Goal: Task Accomplishment & Management: Manage account settings

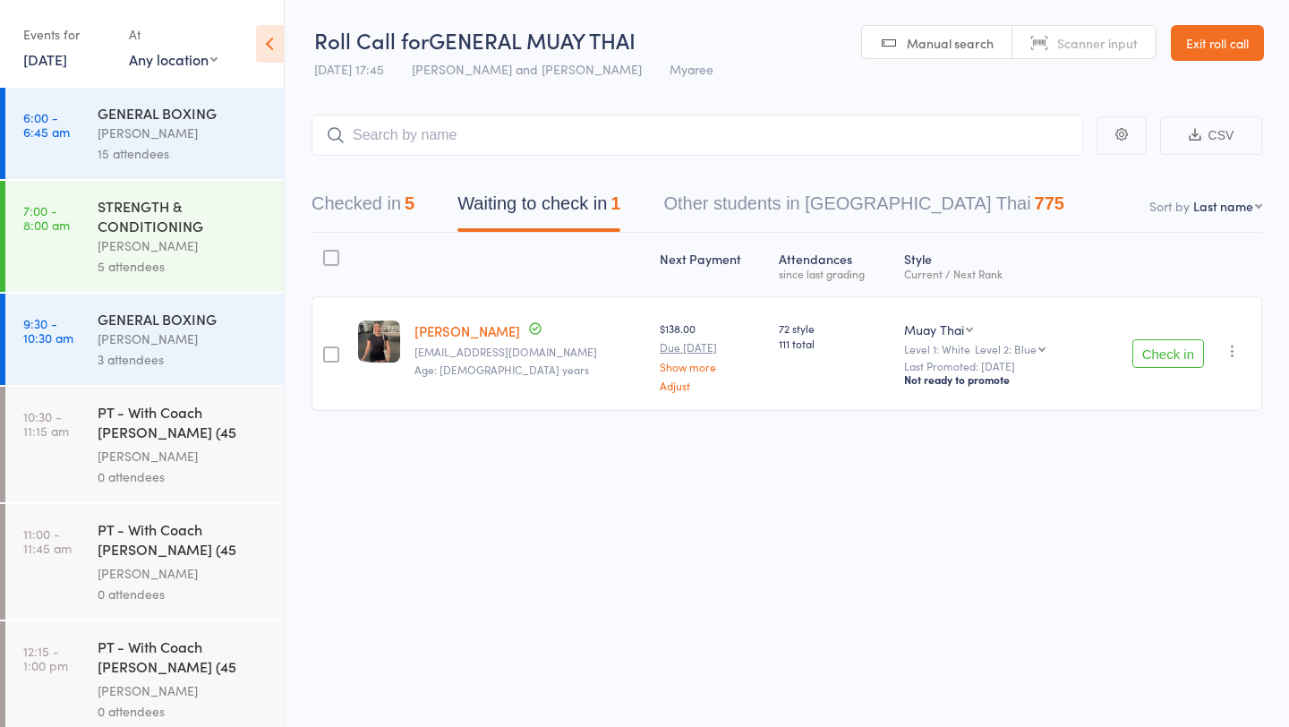
click at [67, 58] on link "13 Aug, 2025" at bounding box center [45, 59] width 44 height 20
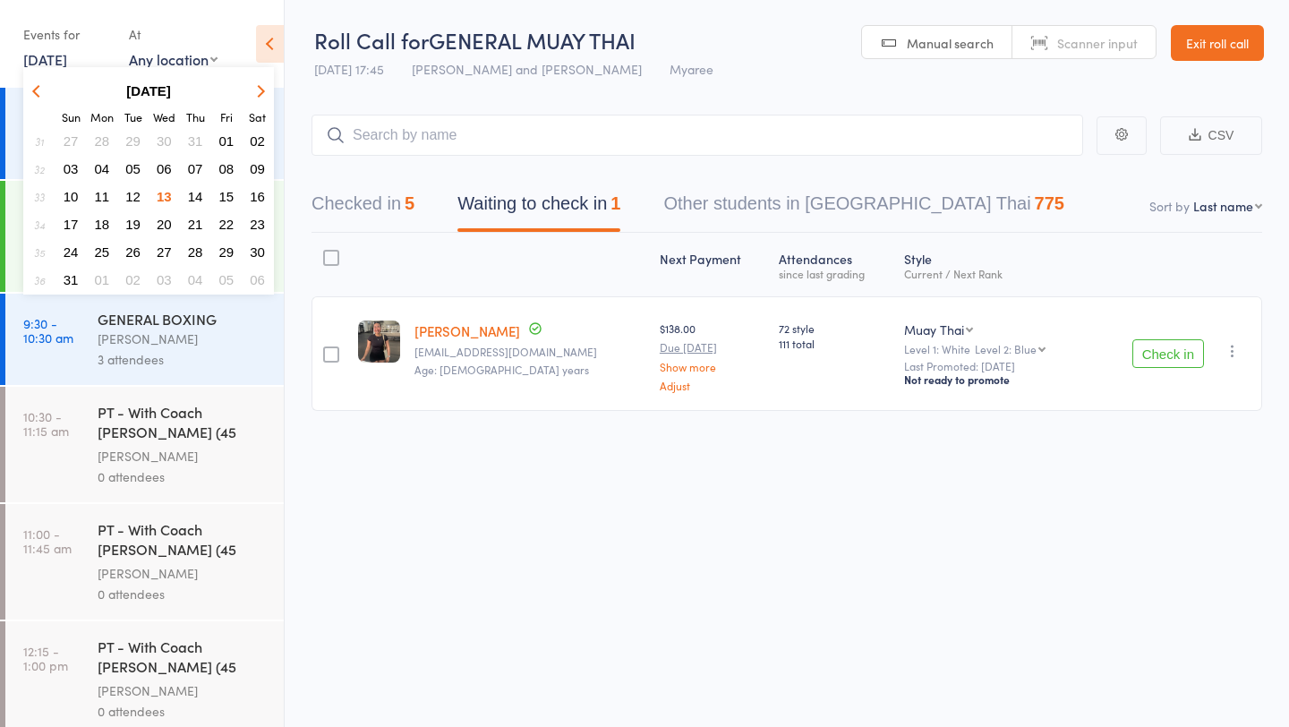
click at [191, 192] on span "14" at bounding box center [195, 196] width 15 height 15
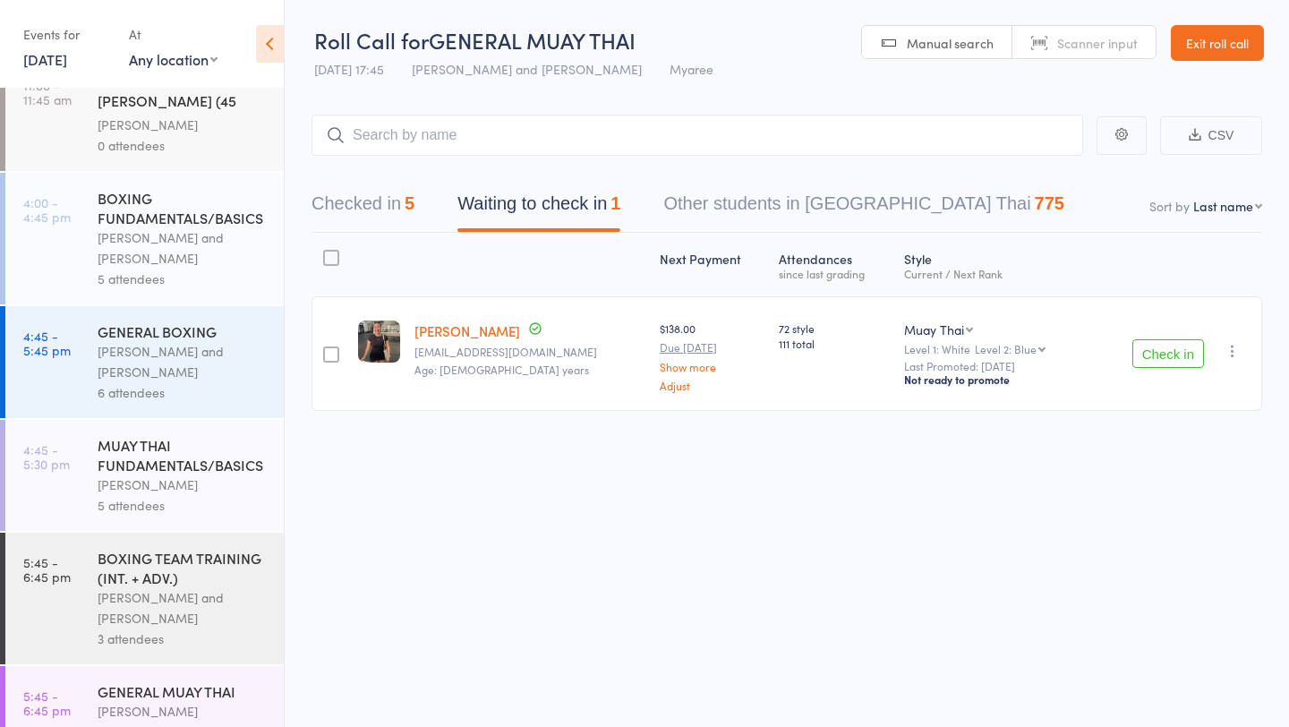
scroll to position [677, 0]
click at [191, 206] on div "BOXING FUNDAMENTALS/BASICS" at bounding box center [183, 208] width 171 height 39
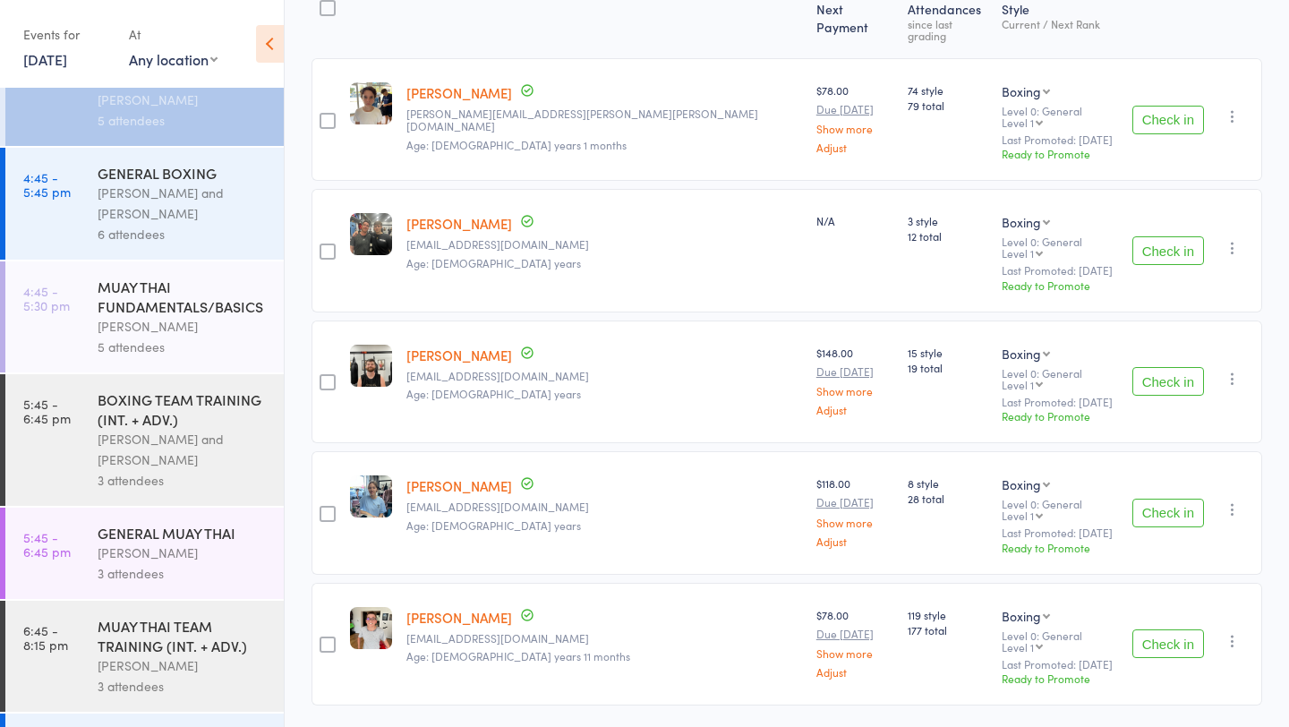
scroll to position [794, 0]
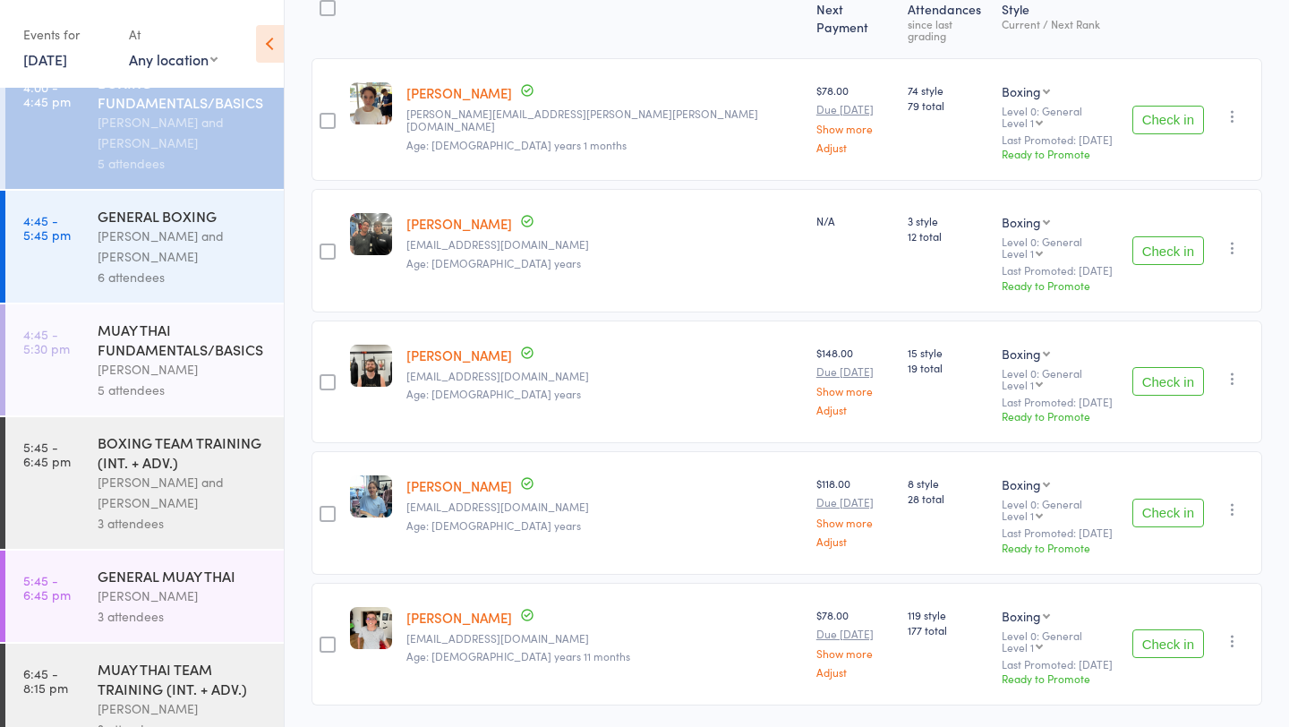
click at [185, 334] on div "MUAY THAI FUNDAMENTALS/BASICS" at bounding box center [183, 338] width 171 height 39
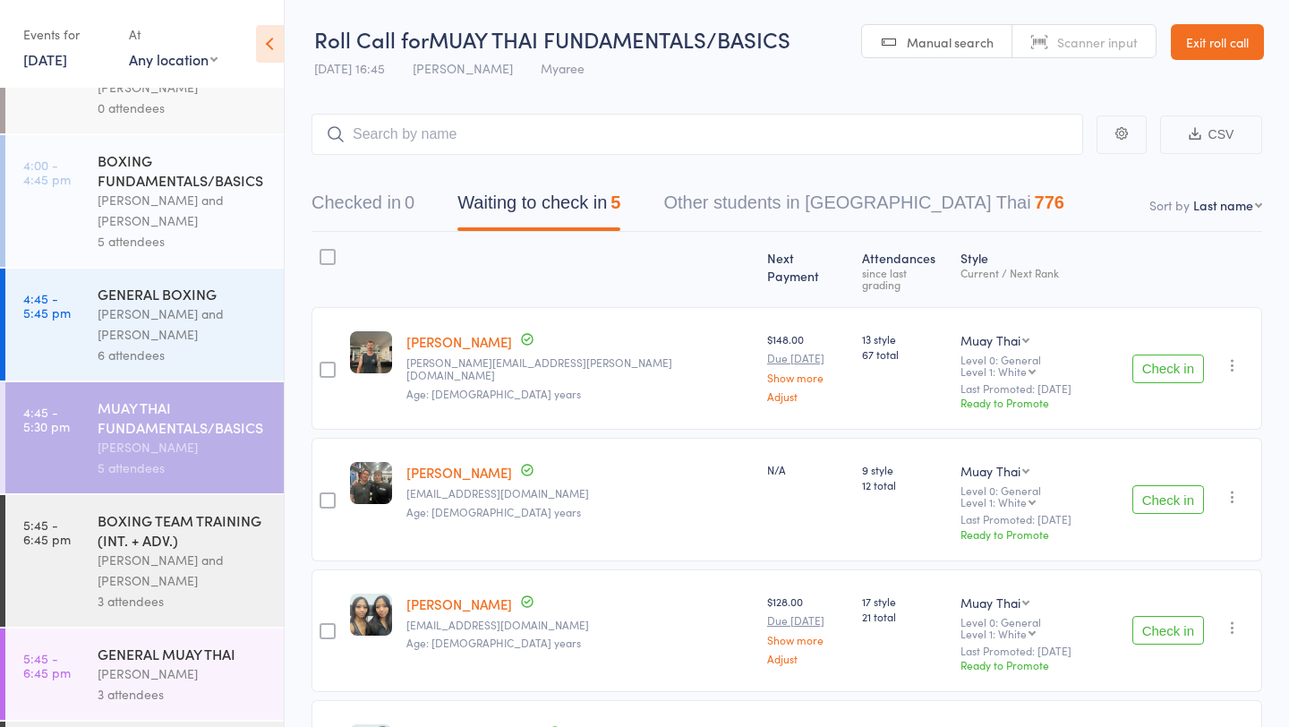
scroll to position [937, 0]
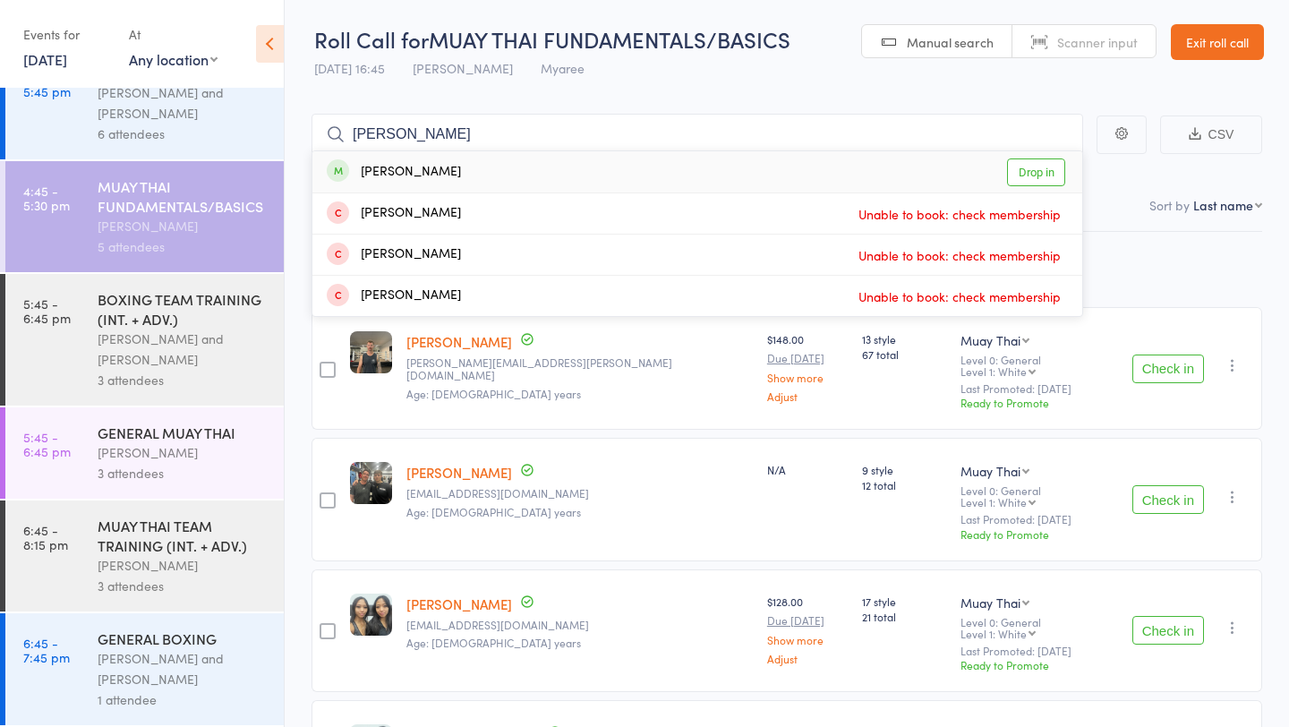
type input "horace"
click at [1030, 166] on link "Drop in" at bounding box center [1036, 172] width 58 height 28
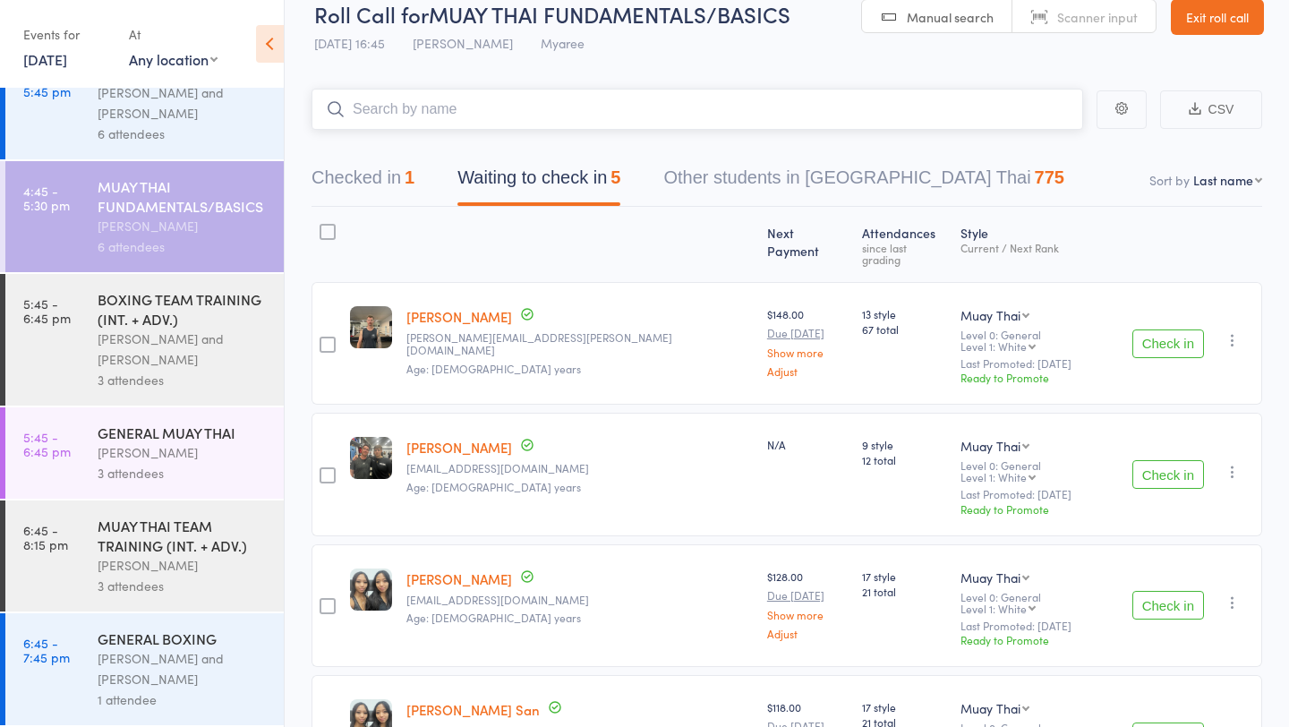
scroll to position [246, 0]
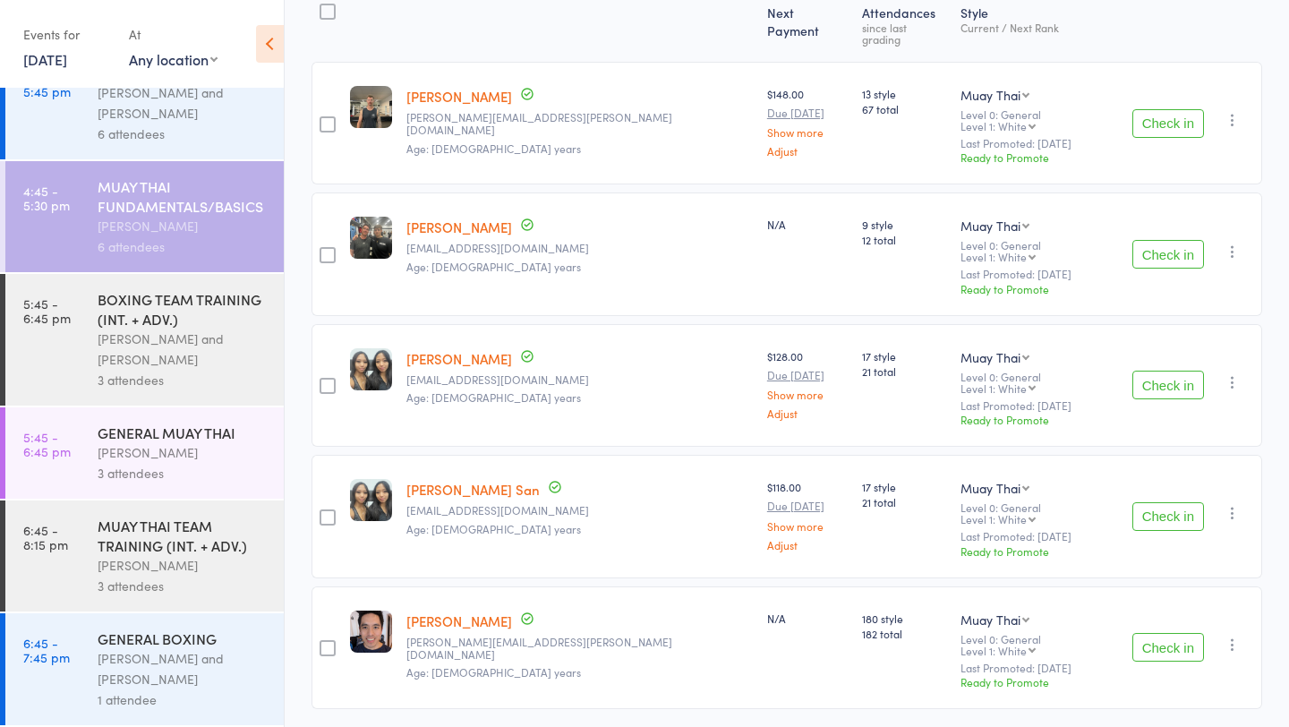
click at [174, 534] on div "MUAY THAI TEAM TRAINING (INT. + ADV.)" at bounding box center [183, 534] width 171 height 39
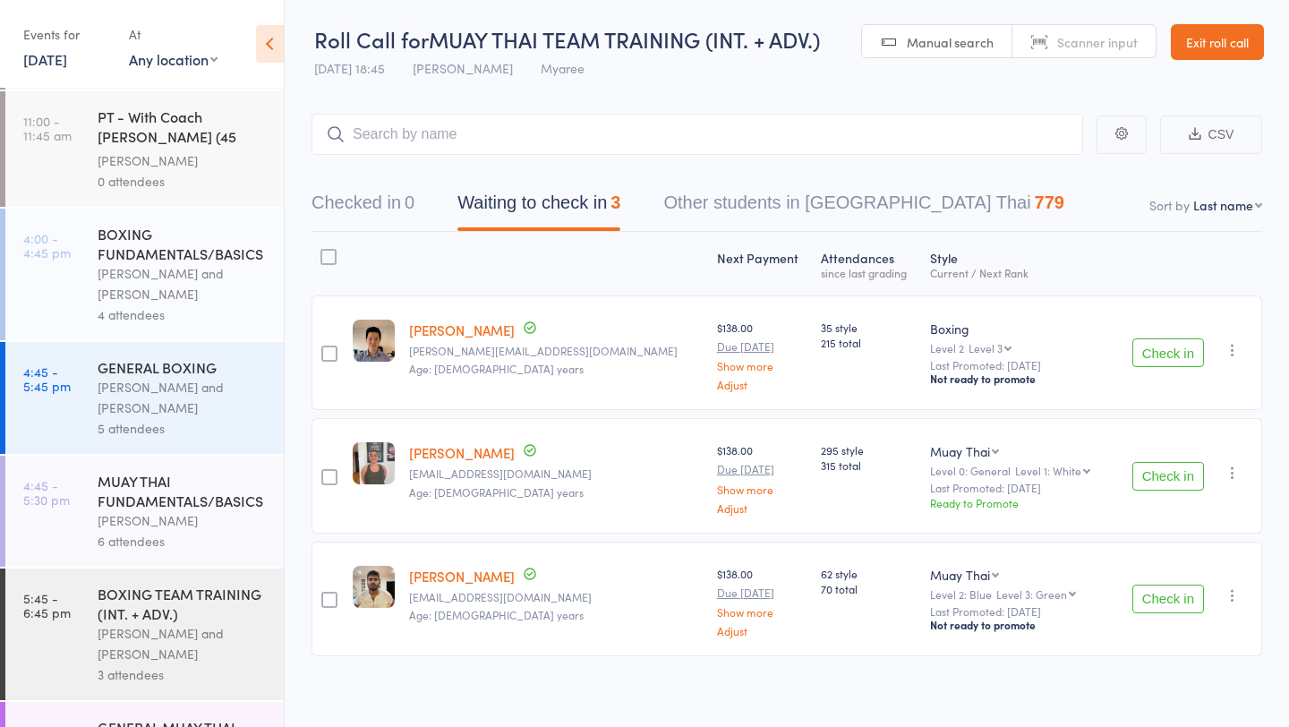
scroll to position [937, 0]
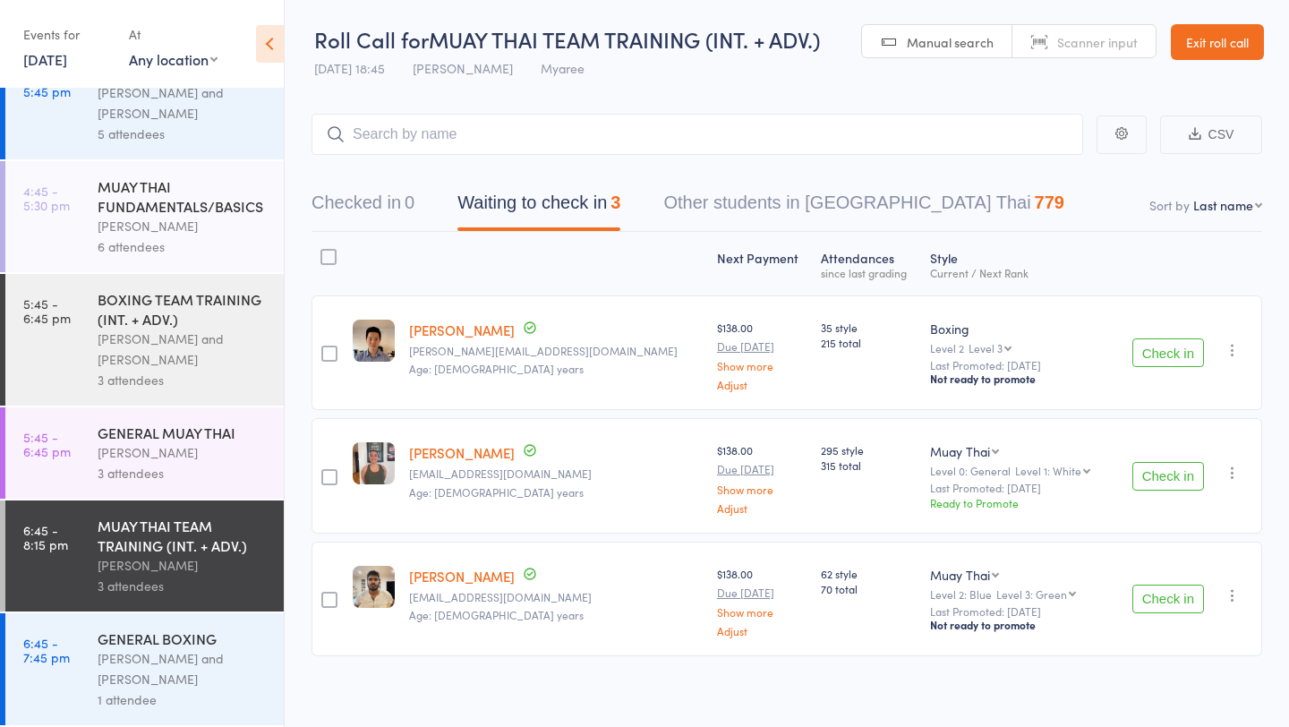
click at [123, 684] on div "[PERSON_NAME] and [PERSON_NAME]" at bounding box center [183, 668] width 171 height 41
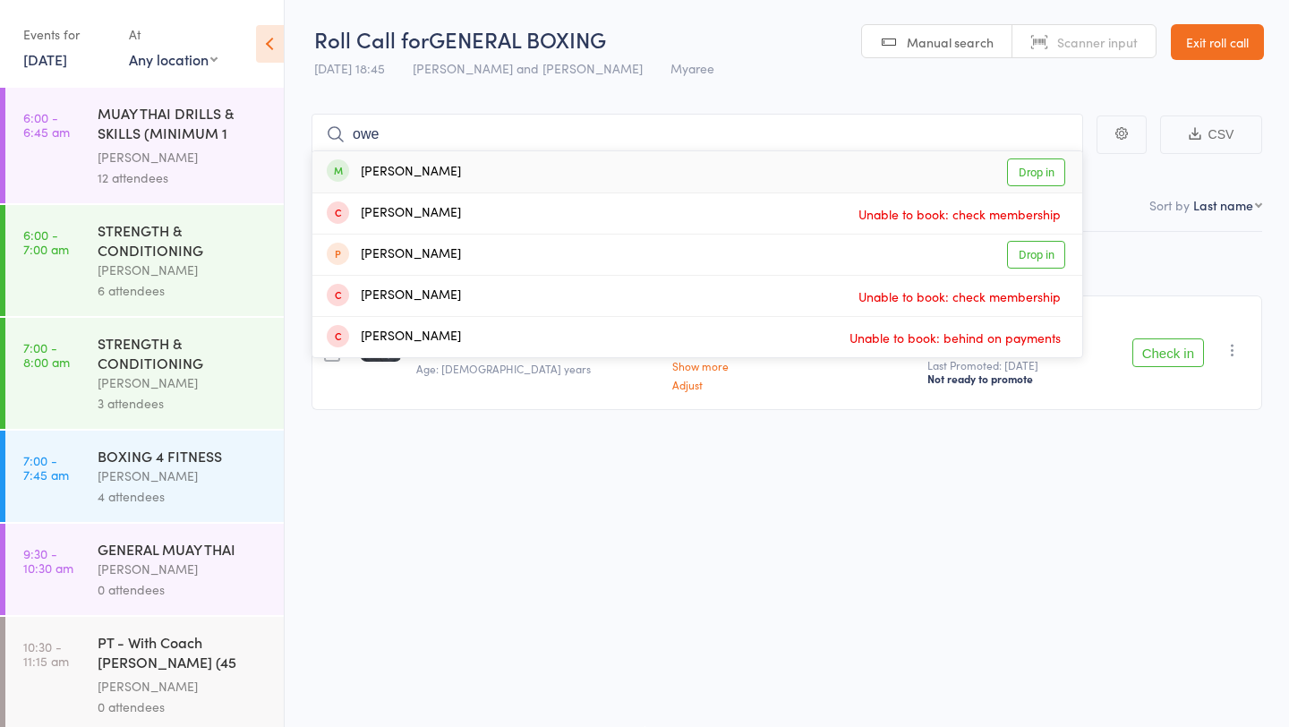
type input "owe"
click at [1026, 173] on link "Drop in" at bounding box center [1036, 172] width 58 height 28
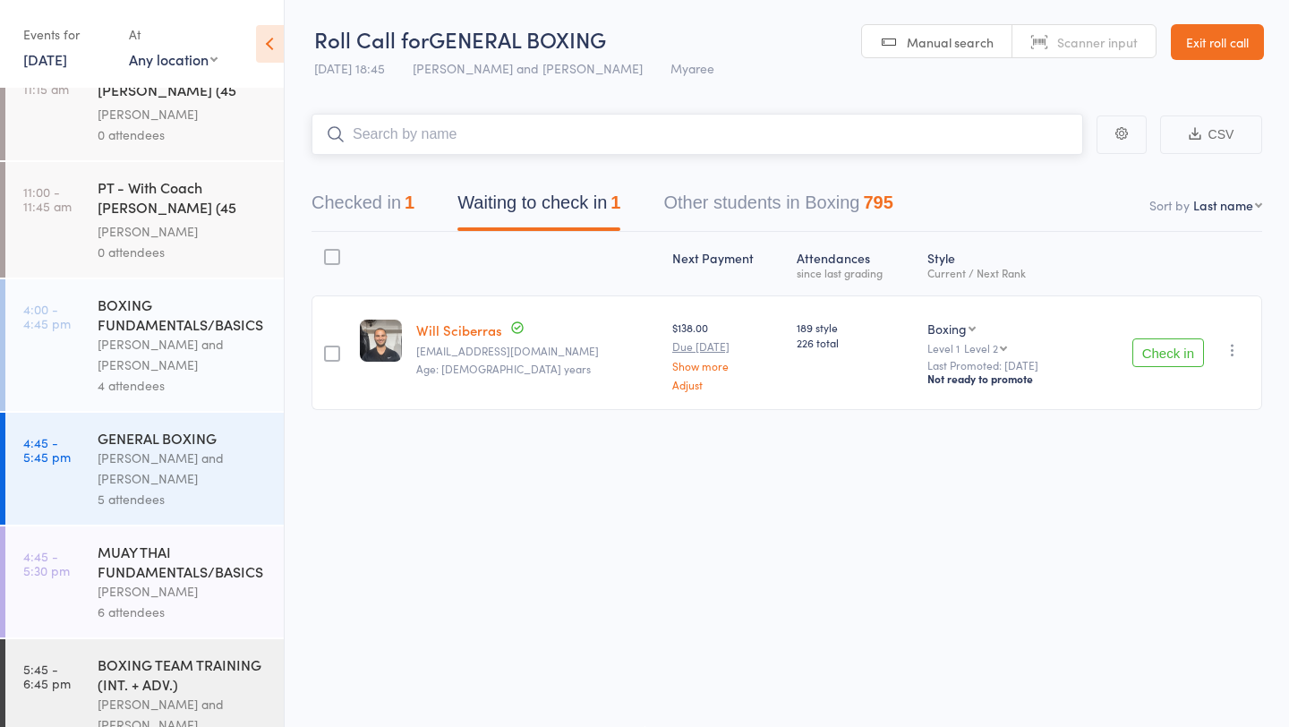
scroll to position [566, 0]
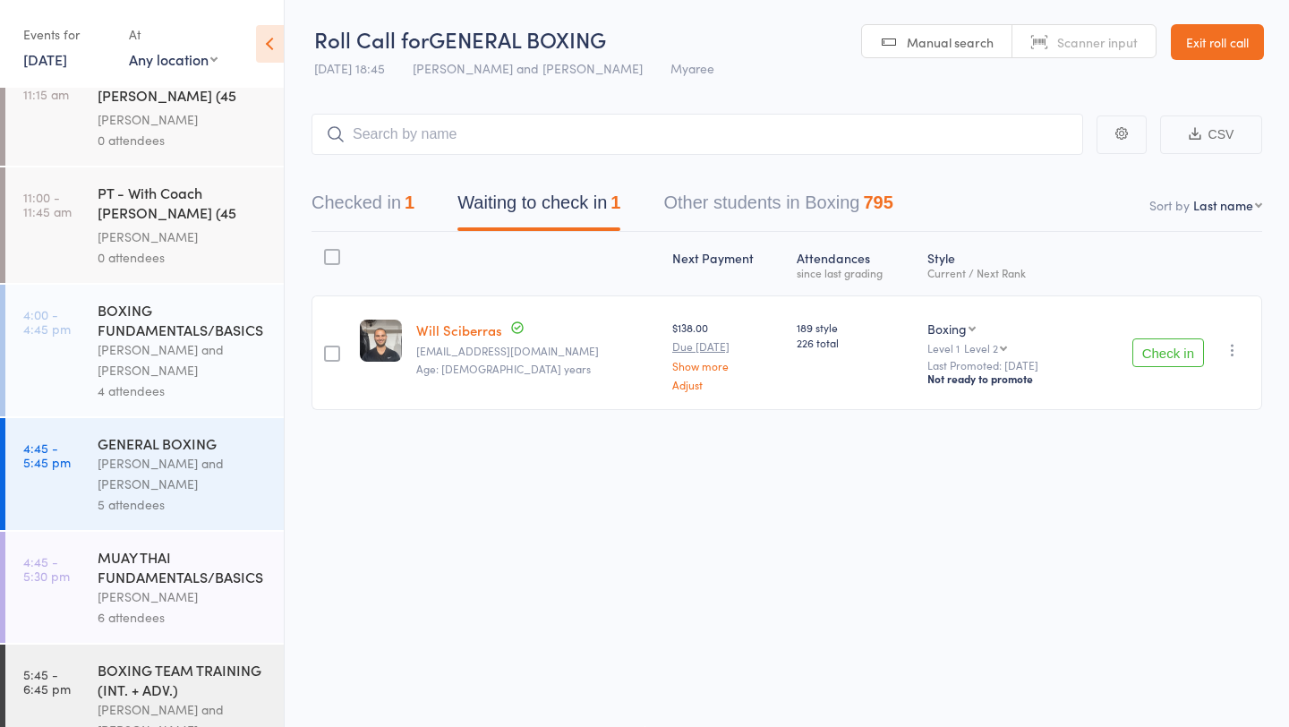
click at [204, 579] on div "MUAY THAI FUNDAMENTALS/BASICS" at bounding box center [183, 566] width 171 height 39
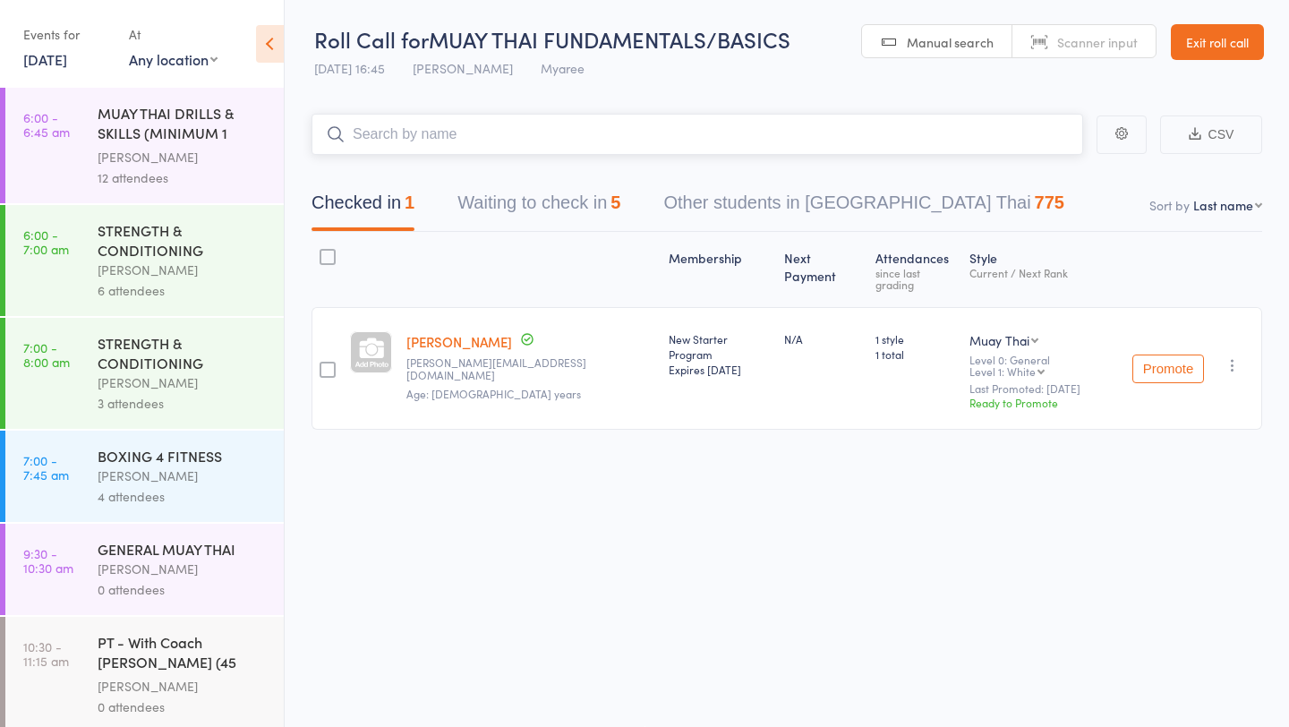
click at [600, 214] on button "Waiting to check in 5" at bounding box center [538, 206] width 163 height 47
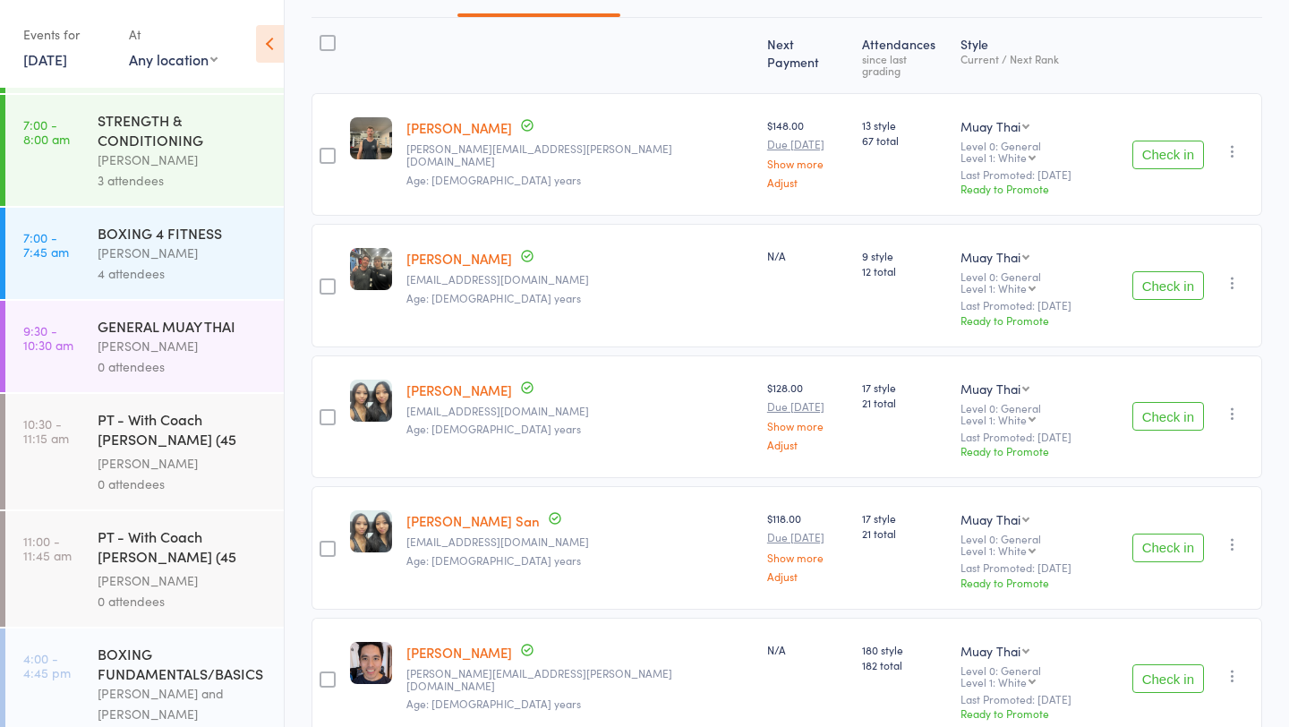
scroll to position [937, 0]
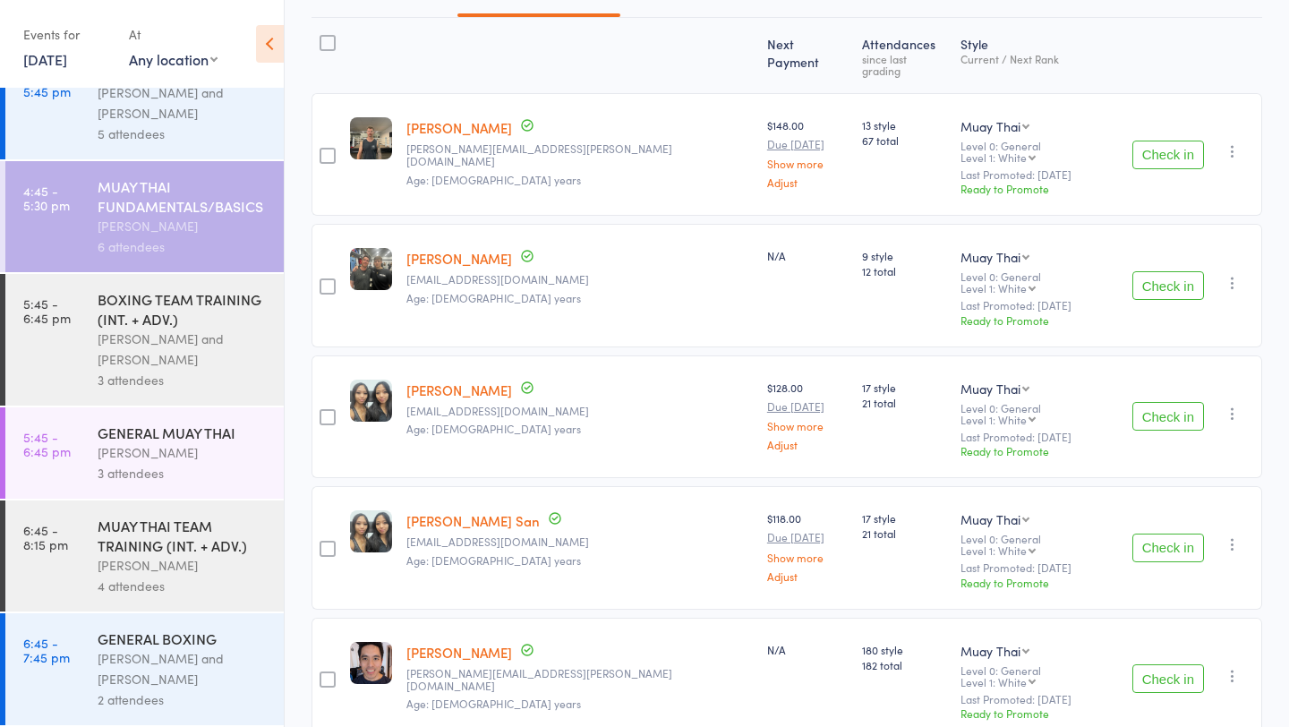
click at [190, 319] on div "BOXING TEAM TRAINING (INT. + ADV.)" at bounding box center [183, 308] width 171 height 39
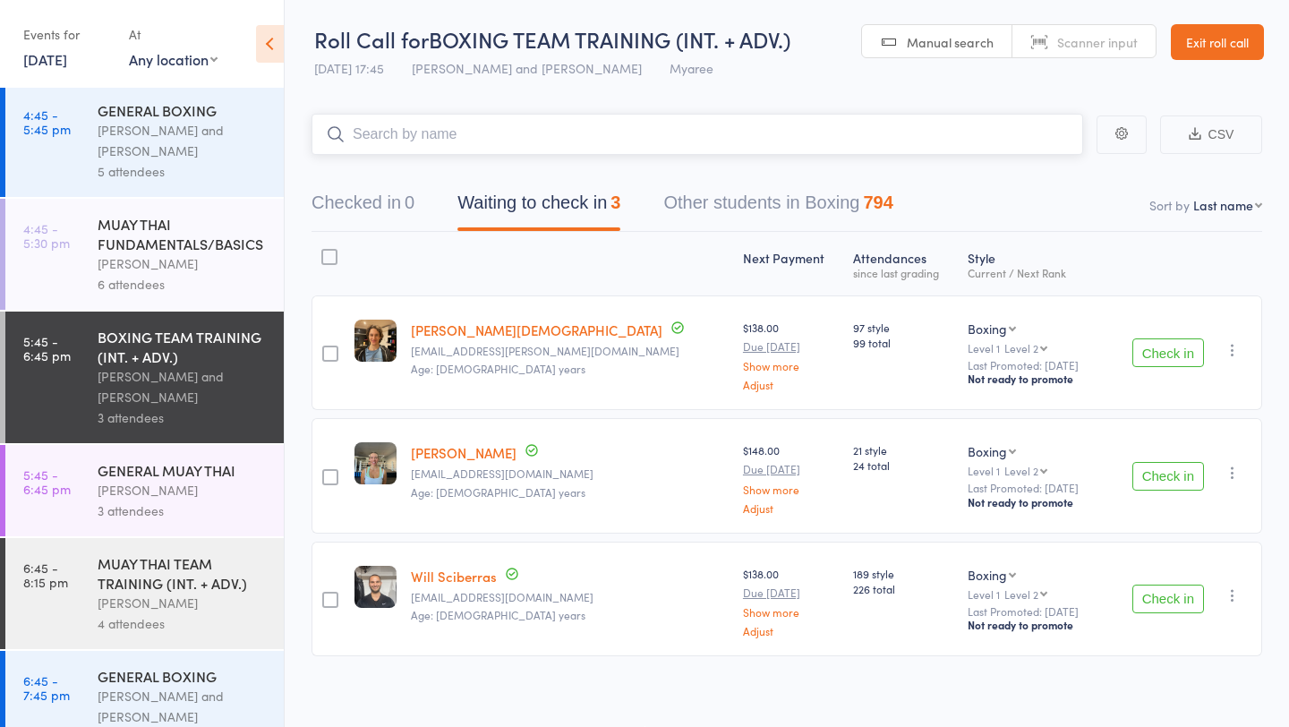
scroll to position [937, 0]
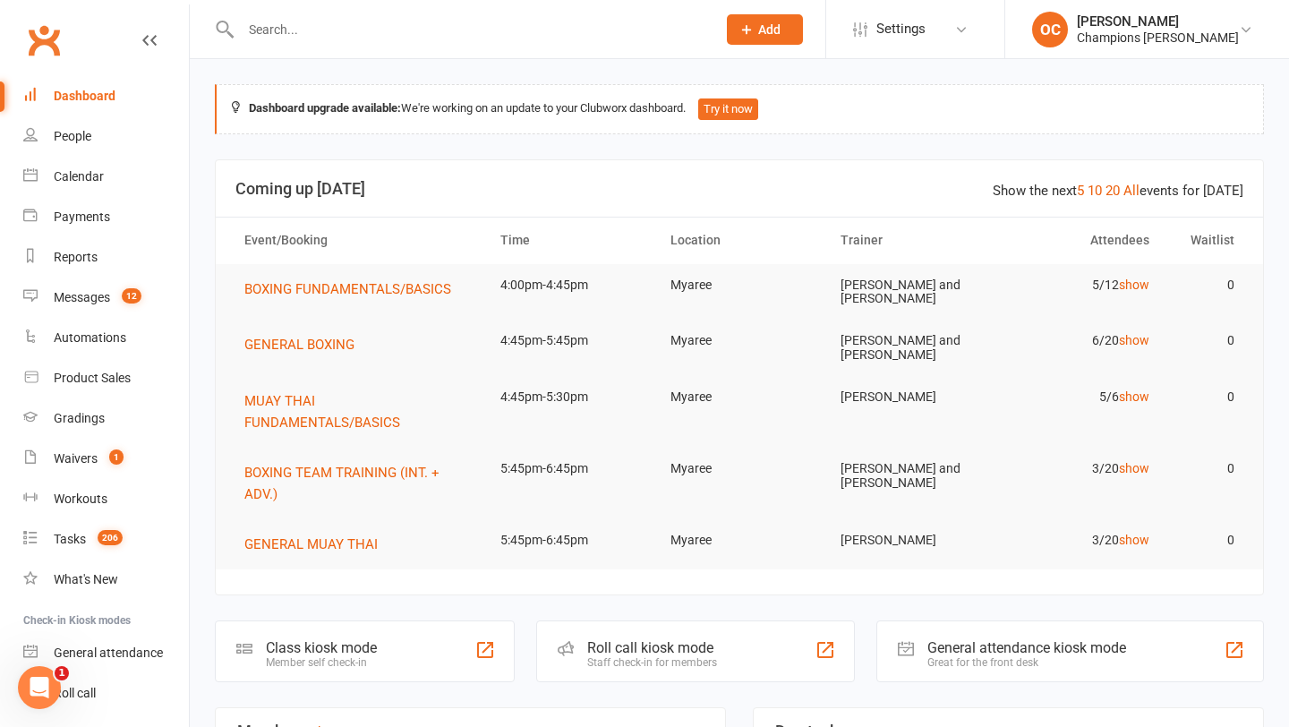
click at [396, 30] on input "text" at bounding box center [469, 29] width 468 height 25
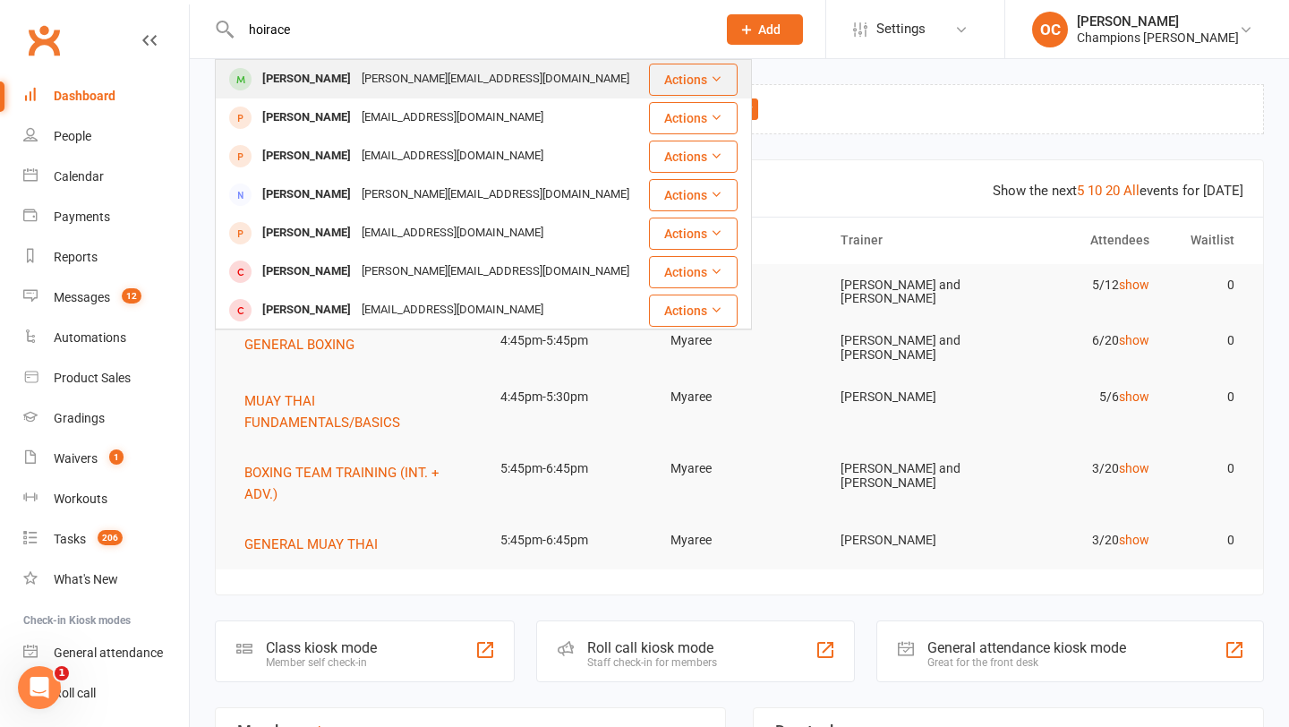
type input "hoirace"
click at [450, 87] on div "[PERSON_NAME][EMAIL_ADDRESS][DOMAIN_NAME]" at bounding box center [495, 79] width 278 height 26
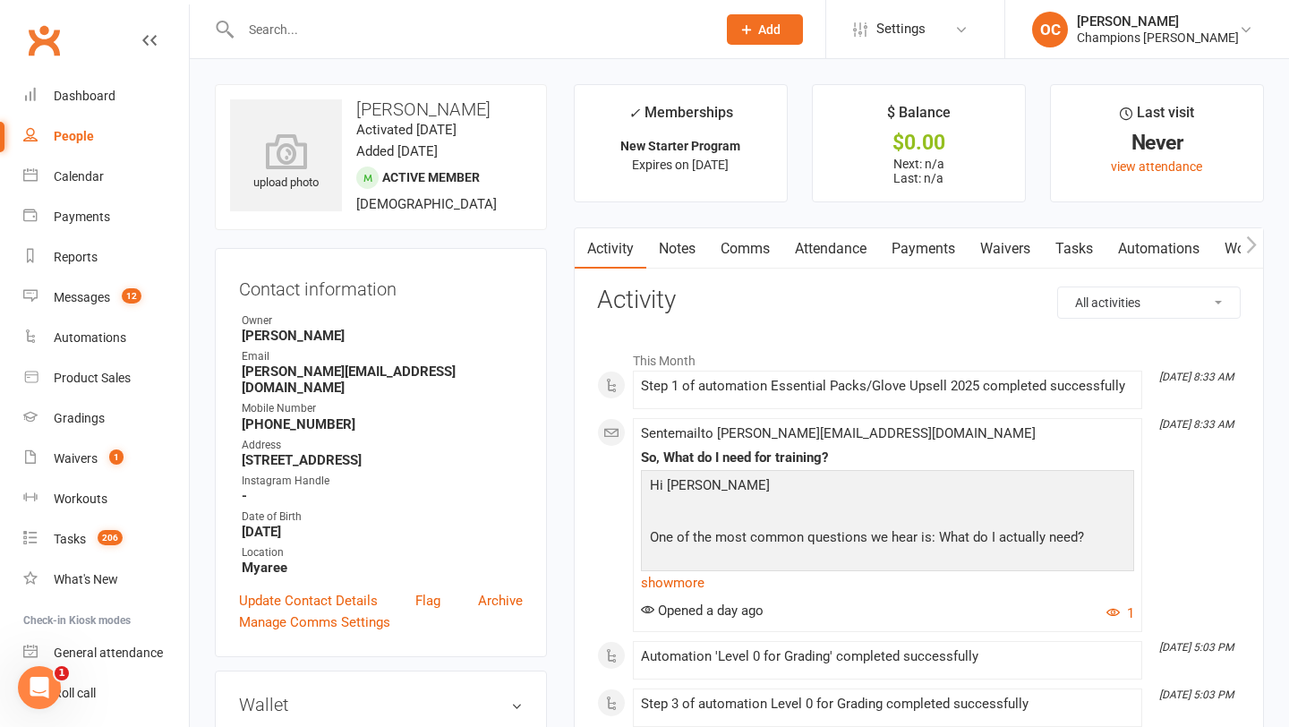
click at [1017, 248] on link "Waivers" at bounding box center [1004, 248] width 75 height 41
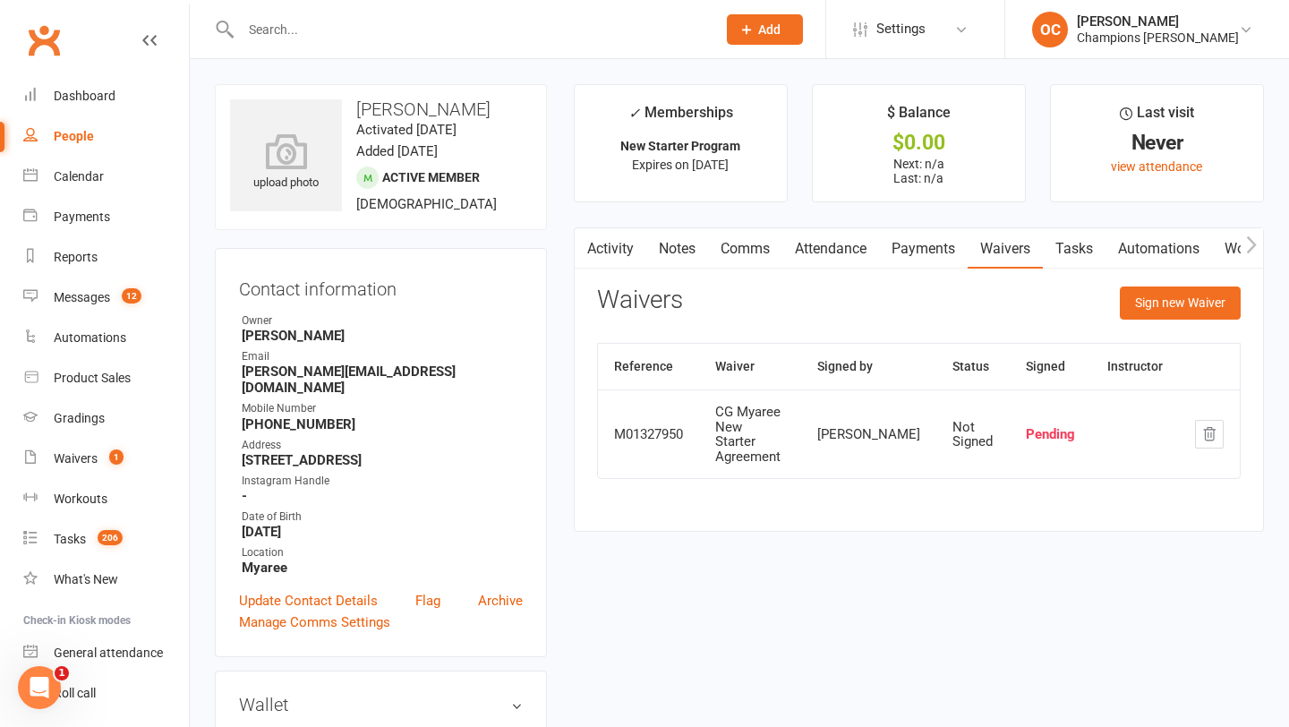
click at [65, 140] on div "People" at bounding box center [74, 136] width 40 height 14
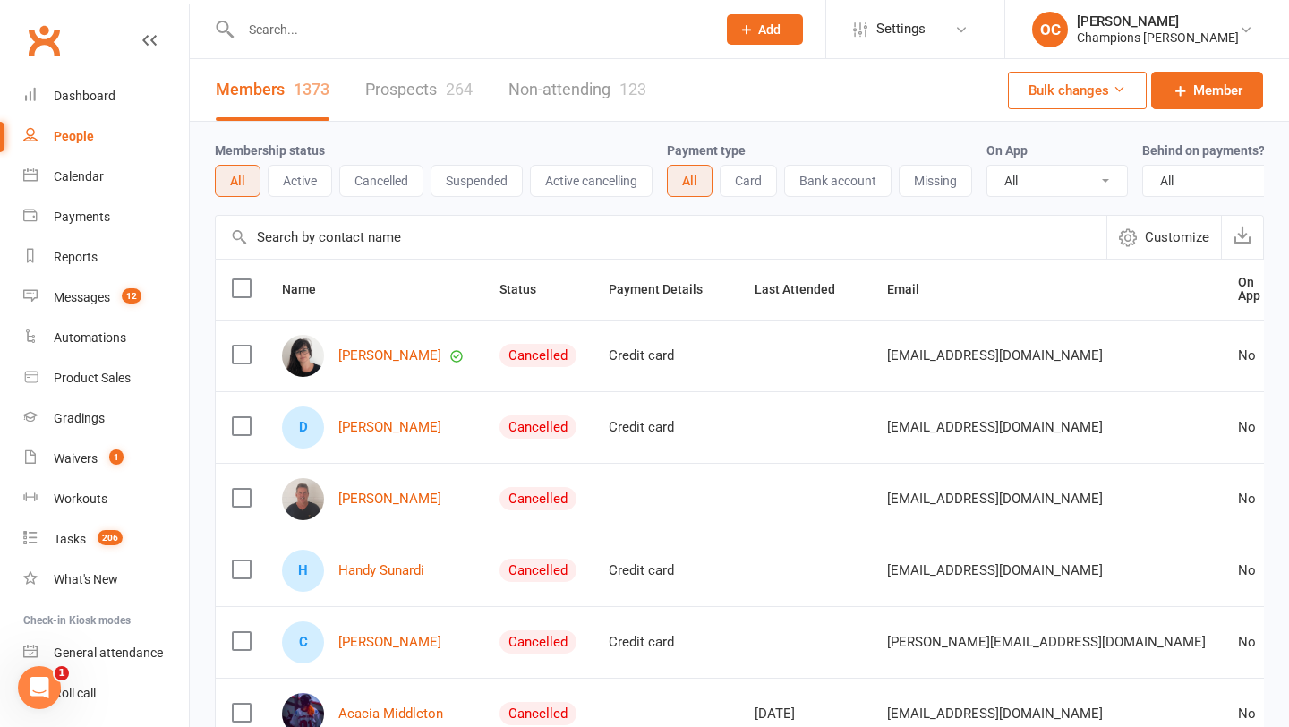
click at [359, 99] on div "Members 1373 Prospects 264 Non-attending 123" at bounding box center [431, 90] width 482 height 62
click at [396, 91] on link "Prospects 264" at bounding box center [418, 90] width 107 height 62
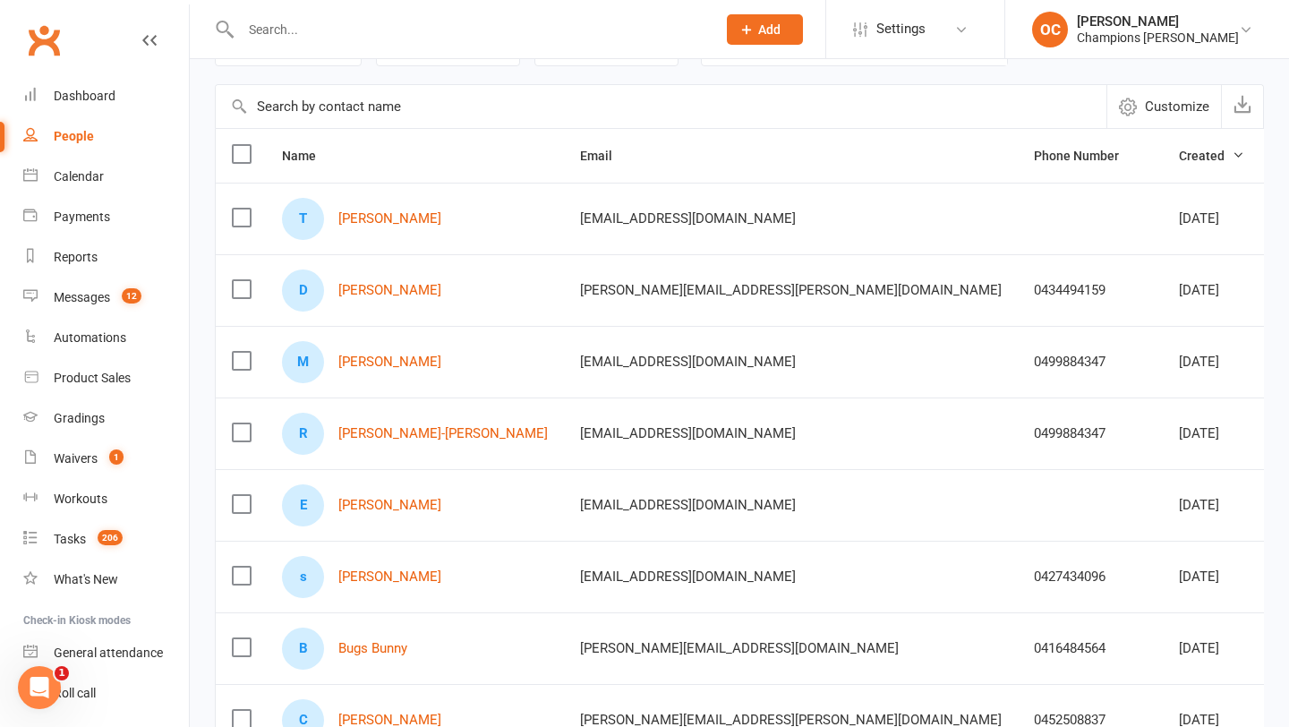
scroll to position [134, 0]
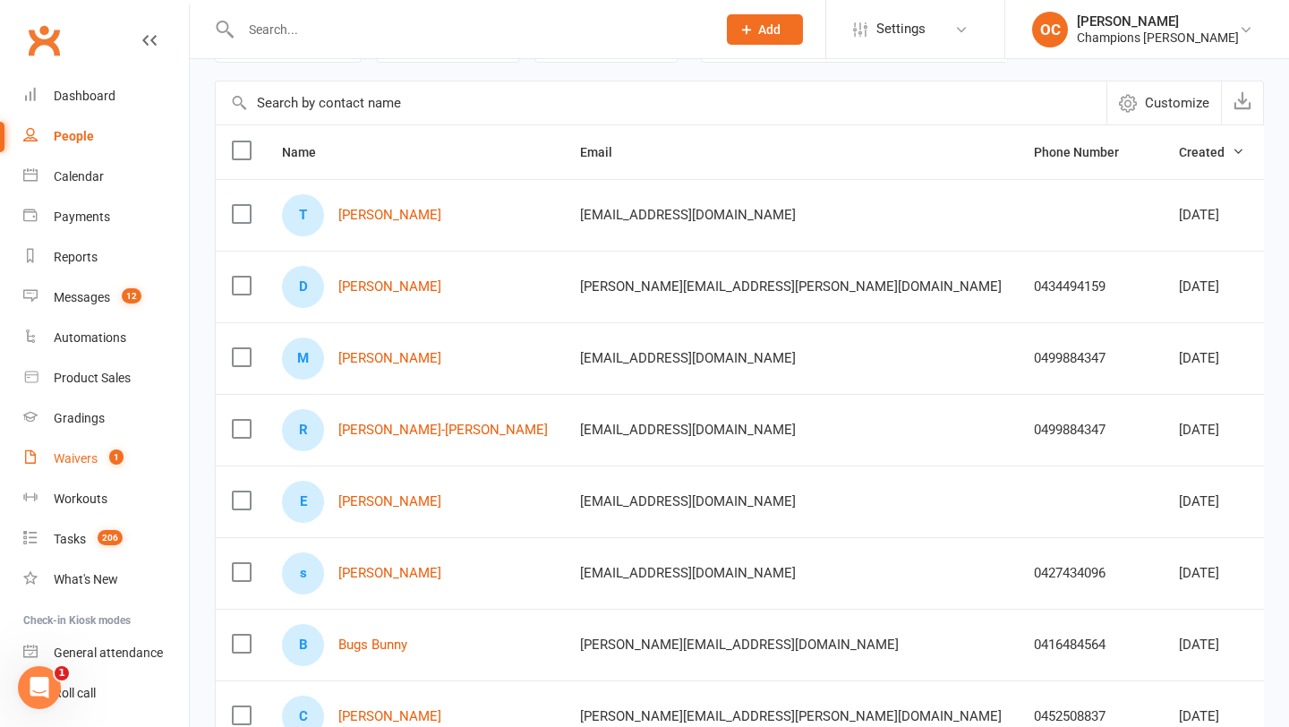
click at [96, 452] on div "Waivers" at bounding box center [76, 458] width 44 height 14
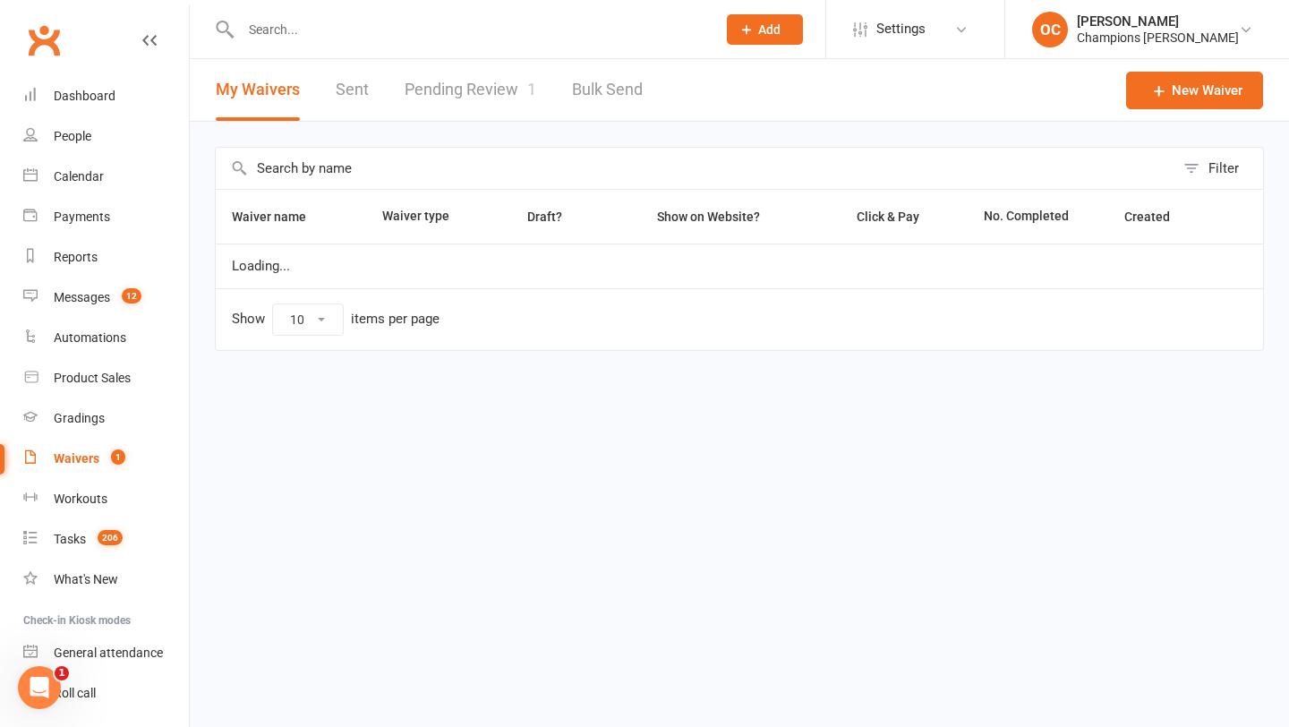
click at [482, 99] on link "Pending Review 1" at bounding box center [470, 90] width 132 height 62
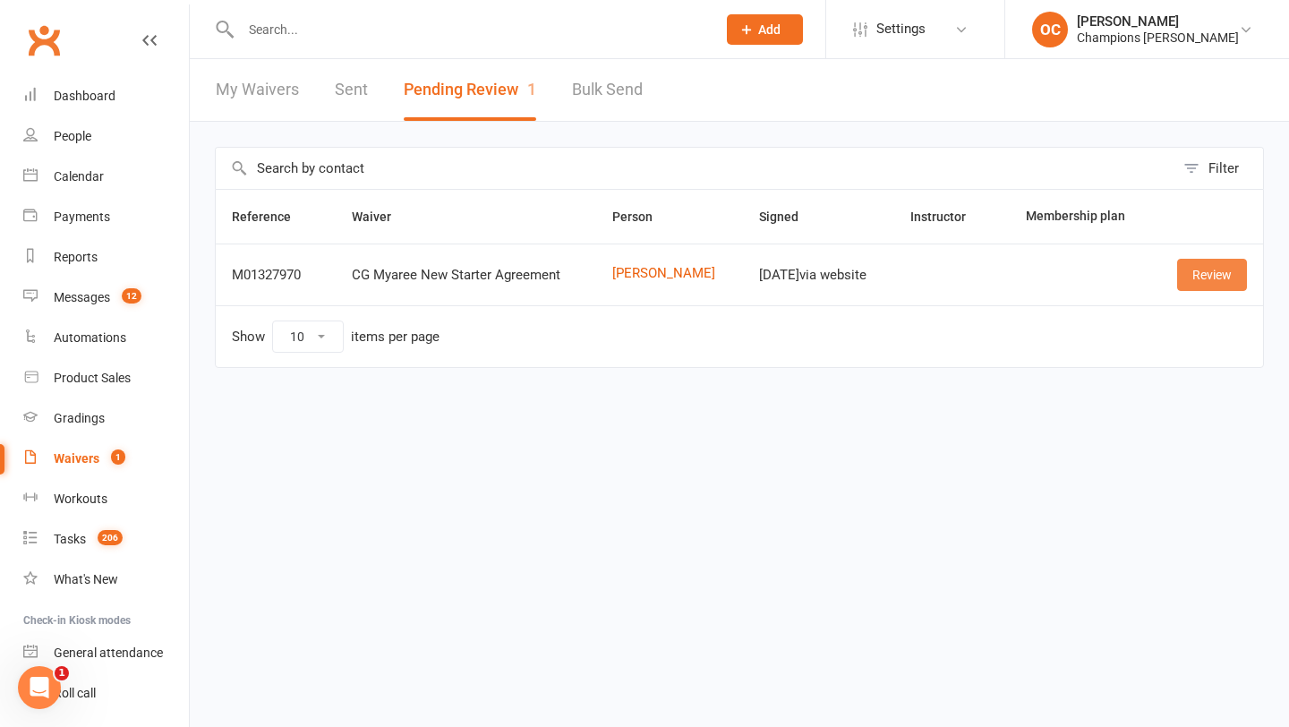
click at [1194, 279] on link "Review" at bounding box center [1212, 275] width 70 height 32
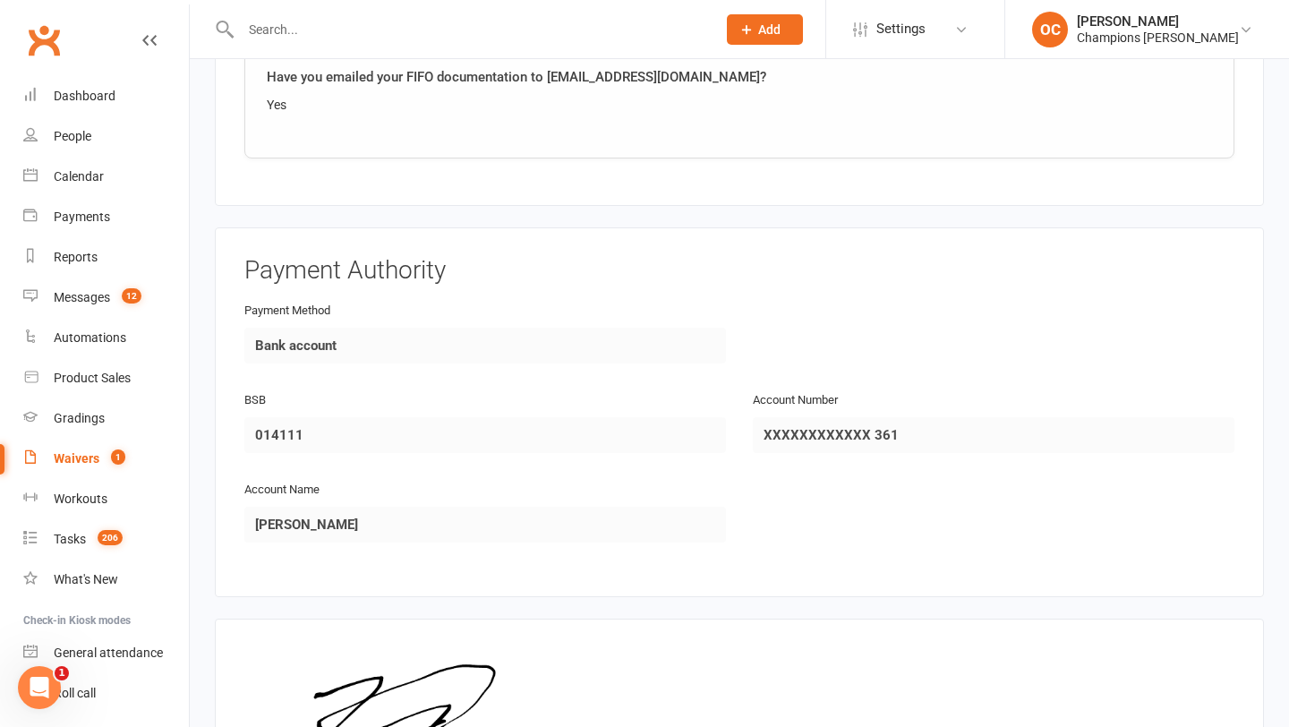
scroll to position [1960, 0]
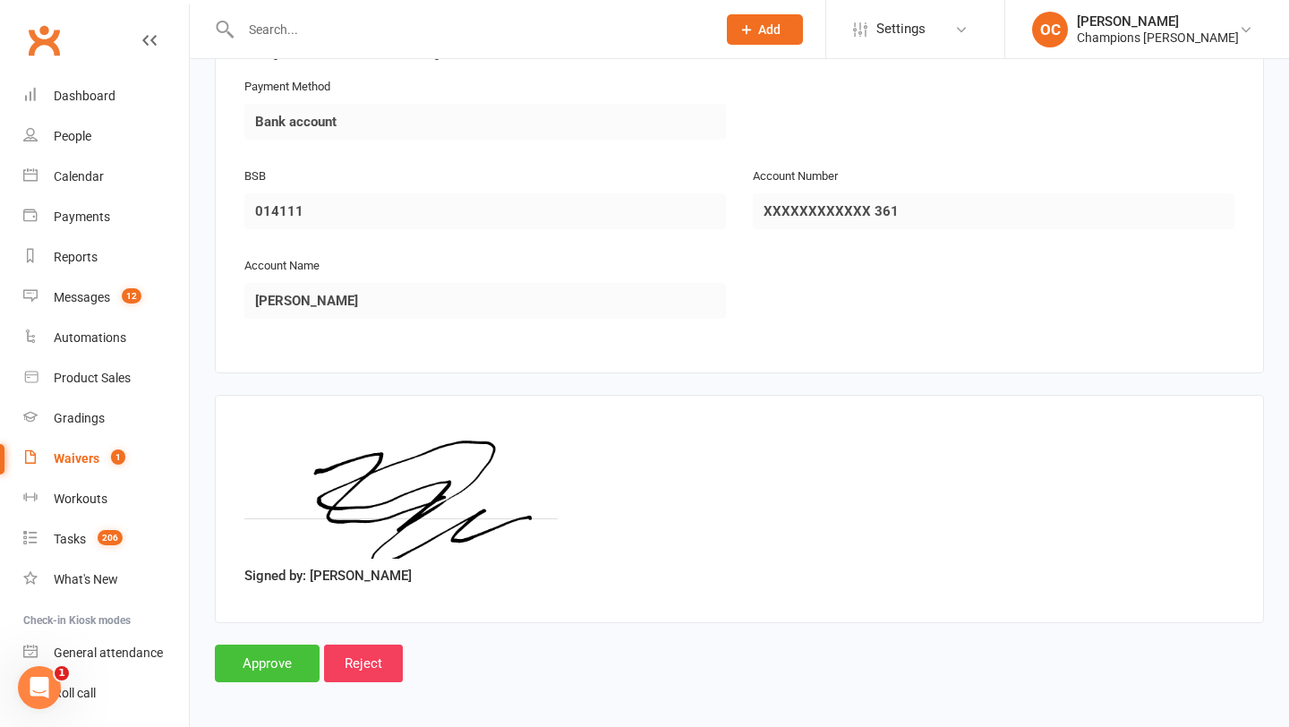
click at [258, 644] on input "Approve" at bounding box center [267, 663] width 105 height 38
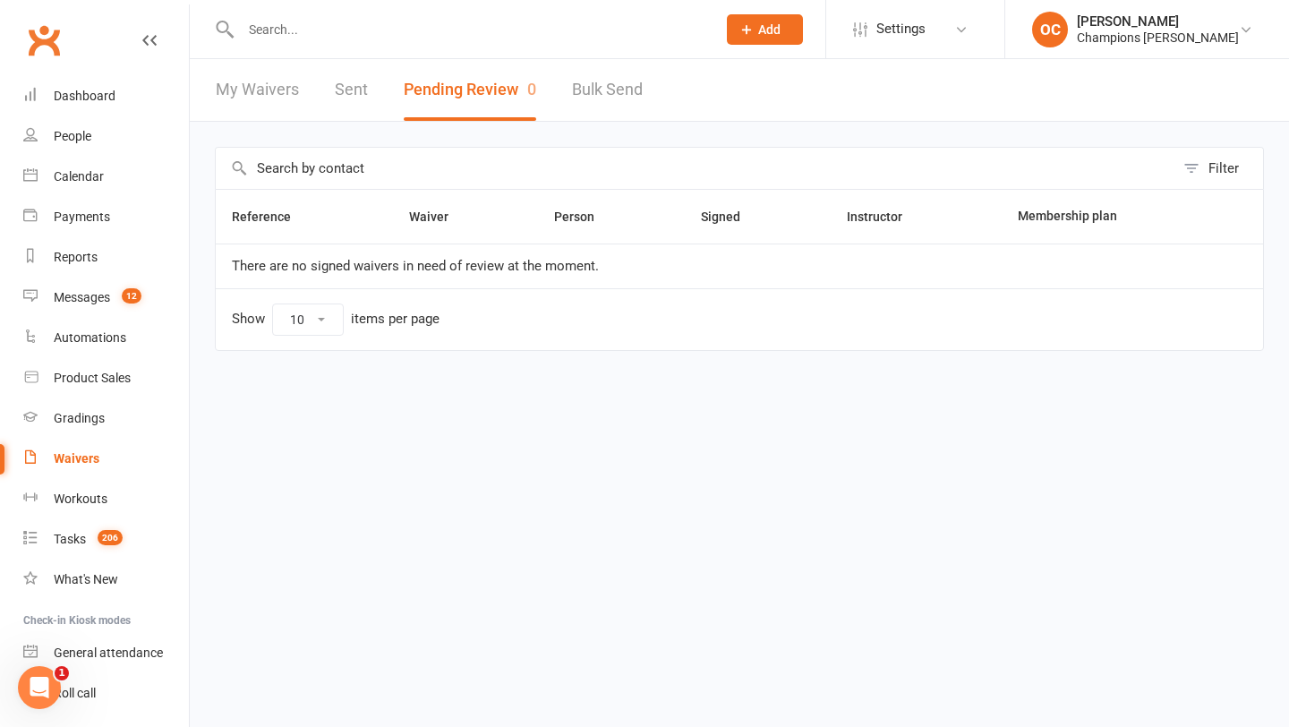
click at [347, 14] on div at bounding box center [459, 29] width 489 height 58
click at [318, 39] on input "text" at bounding box center [469, 29] width 468 height 25
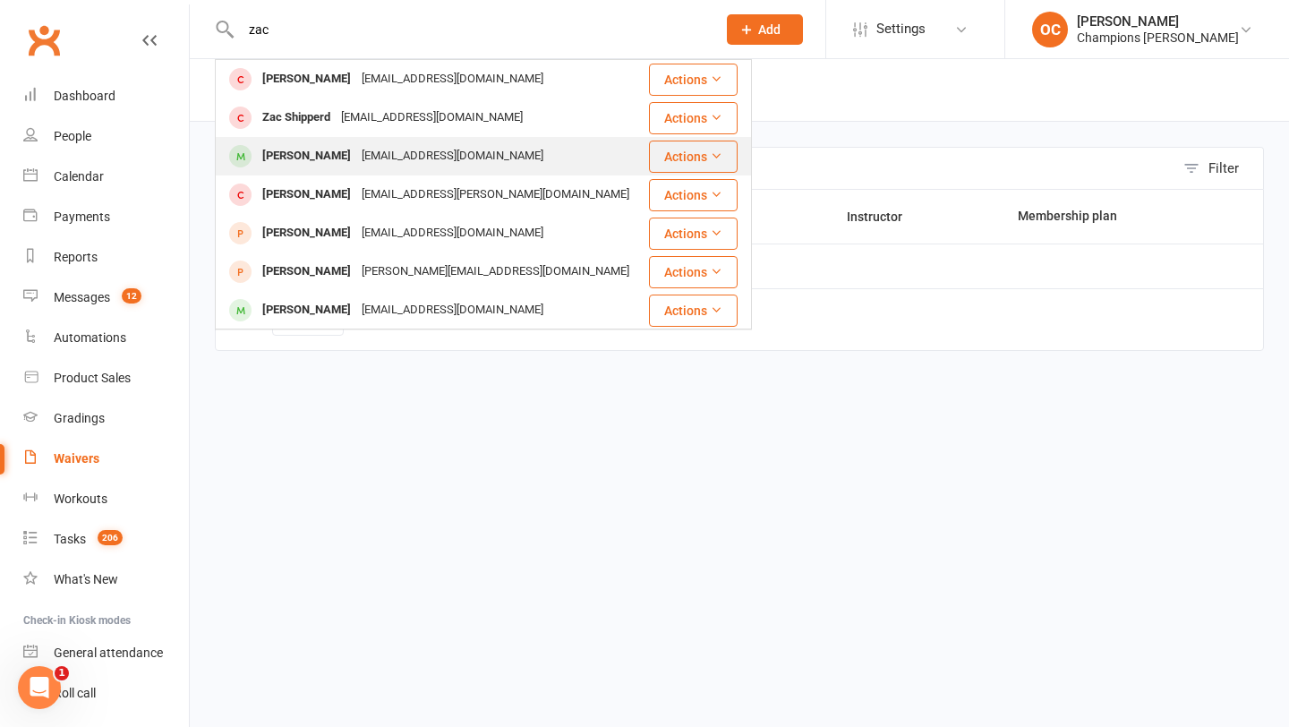
type input "zac"
click at [375, 150] on div "[EMAIL_ADDRESS][DOMAIN_NAME]" at bounding box center [452, 156] width 192 height 26
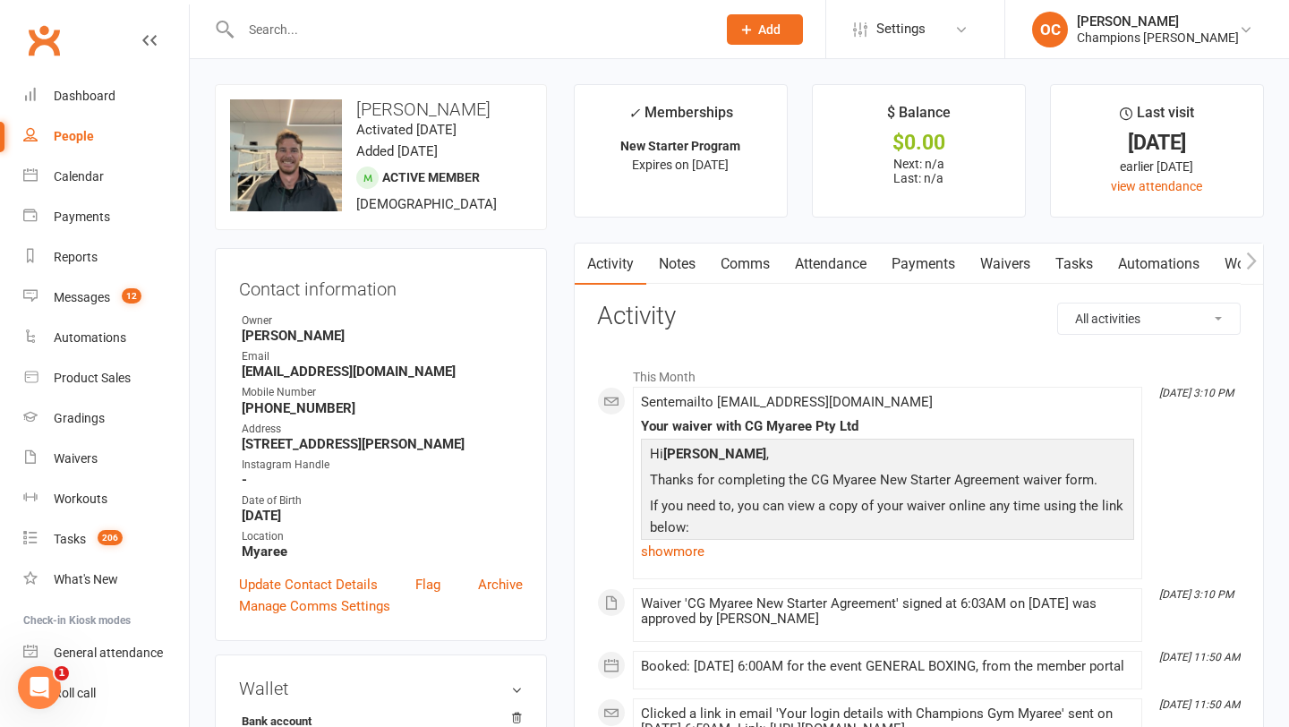
click at [294, 29] on input "text" at bounding box center [469, 29] width 468 height 25
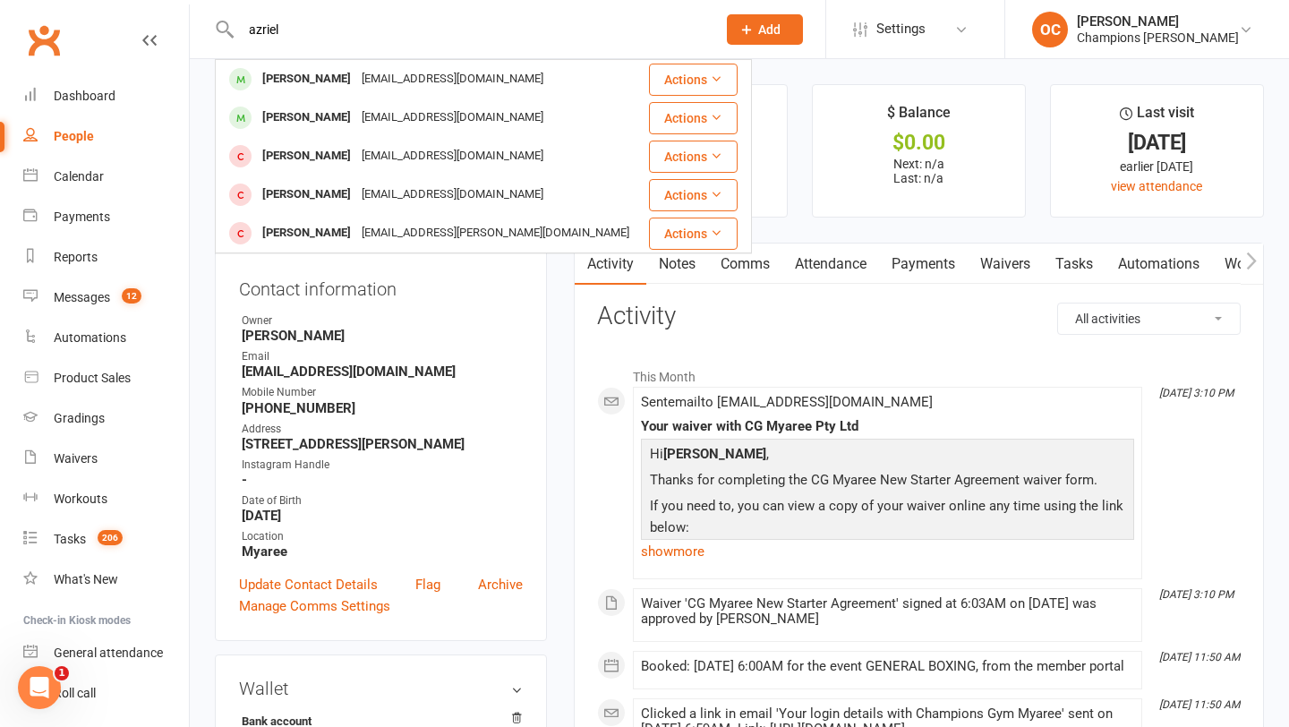
type input "azriel"
click at [326, 73] on div "[PERSON_NAME]" at bounding box center [306, 79] width 99 height 26
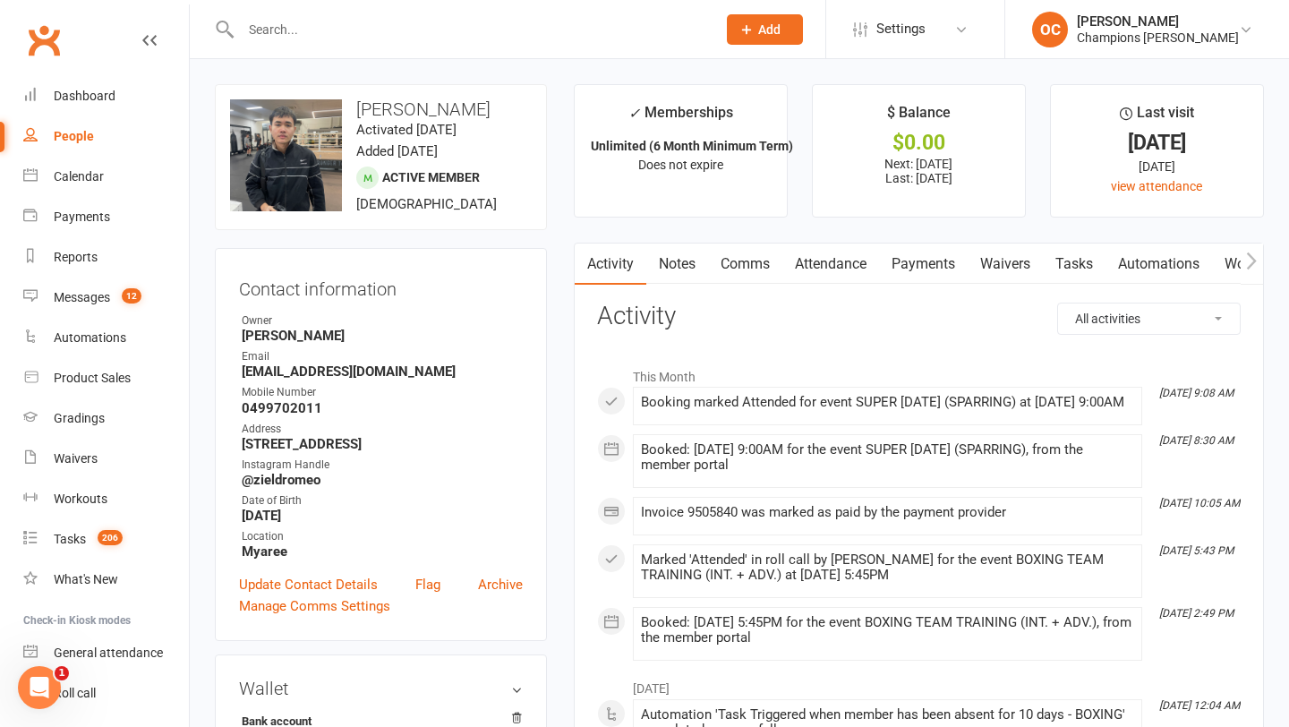
click at [685, 264] on link "Notes" at bounding box center [677, 263] width 62 height 41
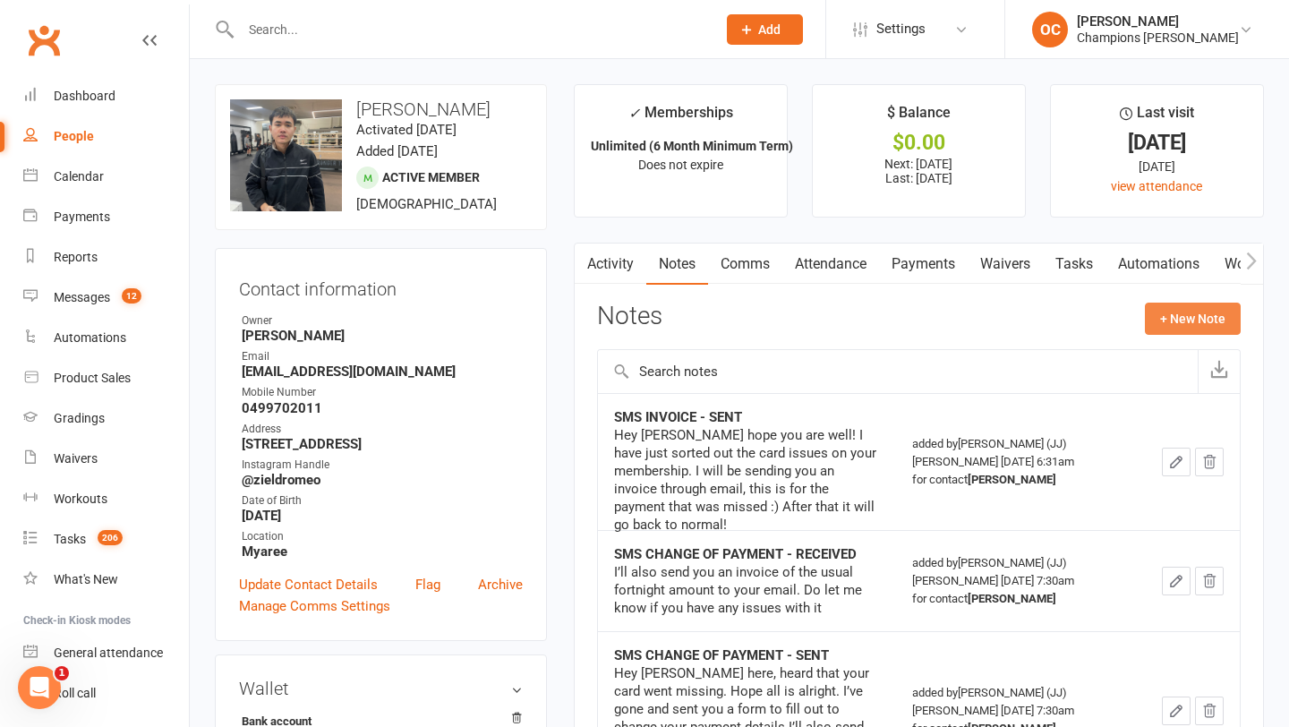
click at [1201, 318] on button "+ New Note" at bounding box center [1192, 318] width 96 height 32
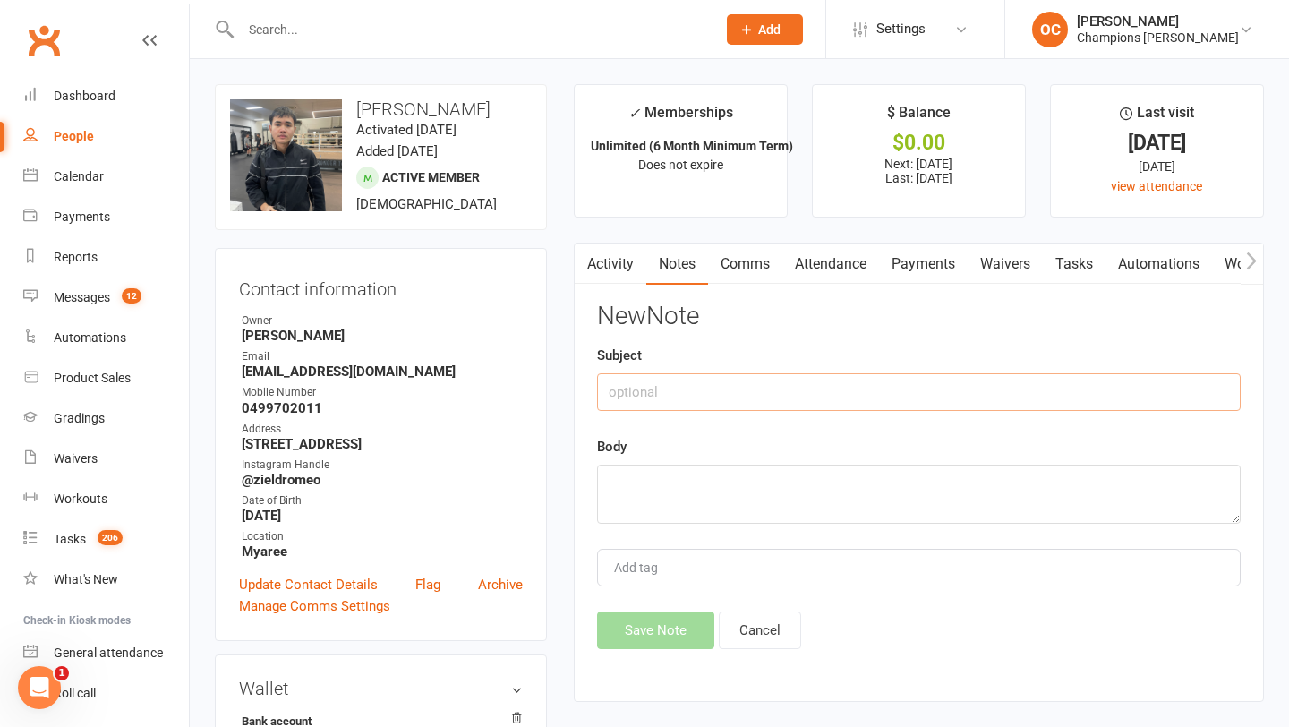
click at [747, 383] on input "text" at bounding box center [918, 392] width 643 height 38
type input "Attendance Message."
click at [662, 485] on textarea at bounding box center [918, 493] width 643 height 59
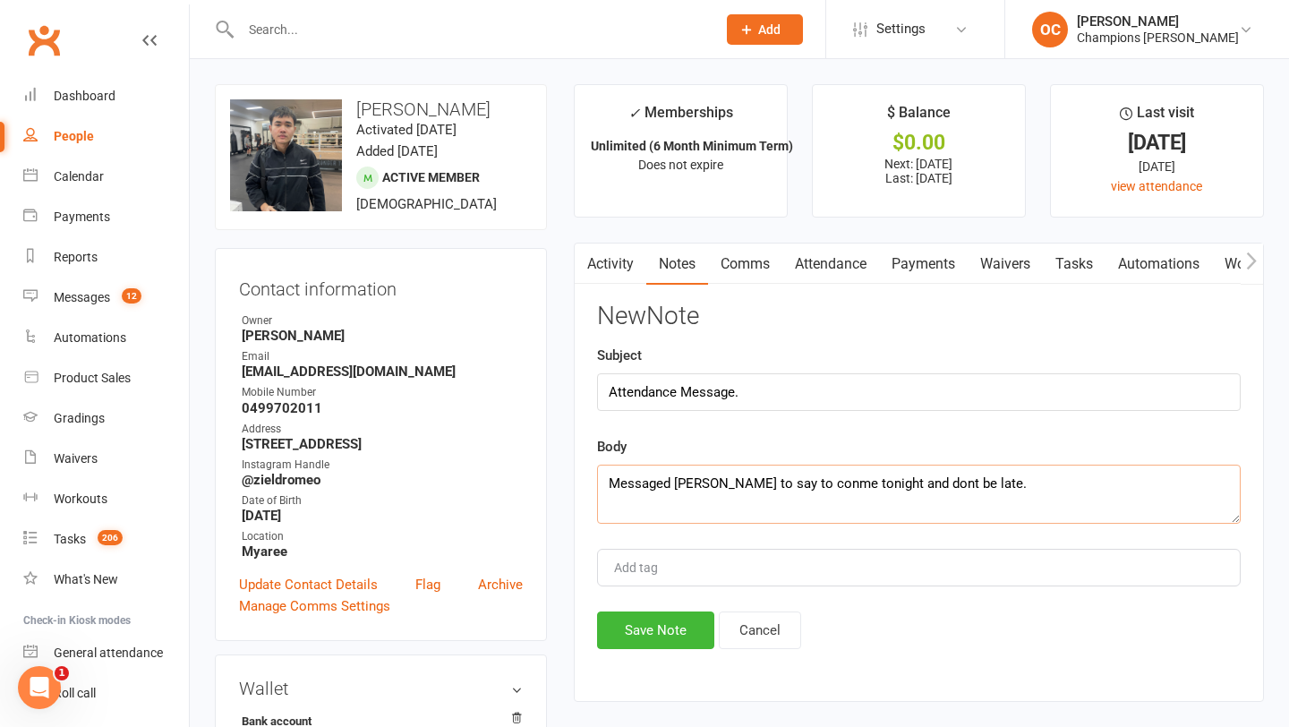
click at [787, 483] on textarea "Messaged [PERSON_NAME] to say to conme tonight and dont be late." at bounding box center [918, 493] width 643 height 59
type textarea "Messaged [PERSON_NAME] to say to come tonight and dont be late."
click at [652, 628] on button "Save Note" at bounding box center [655, 630] width 117 height 38
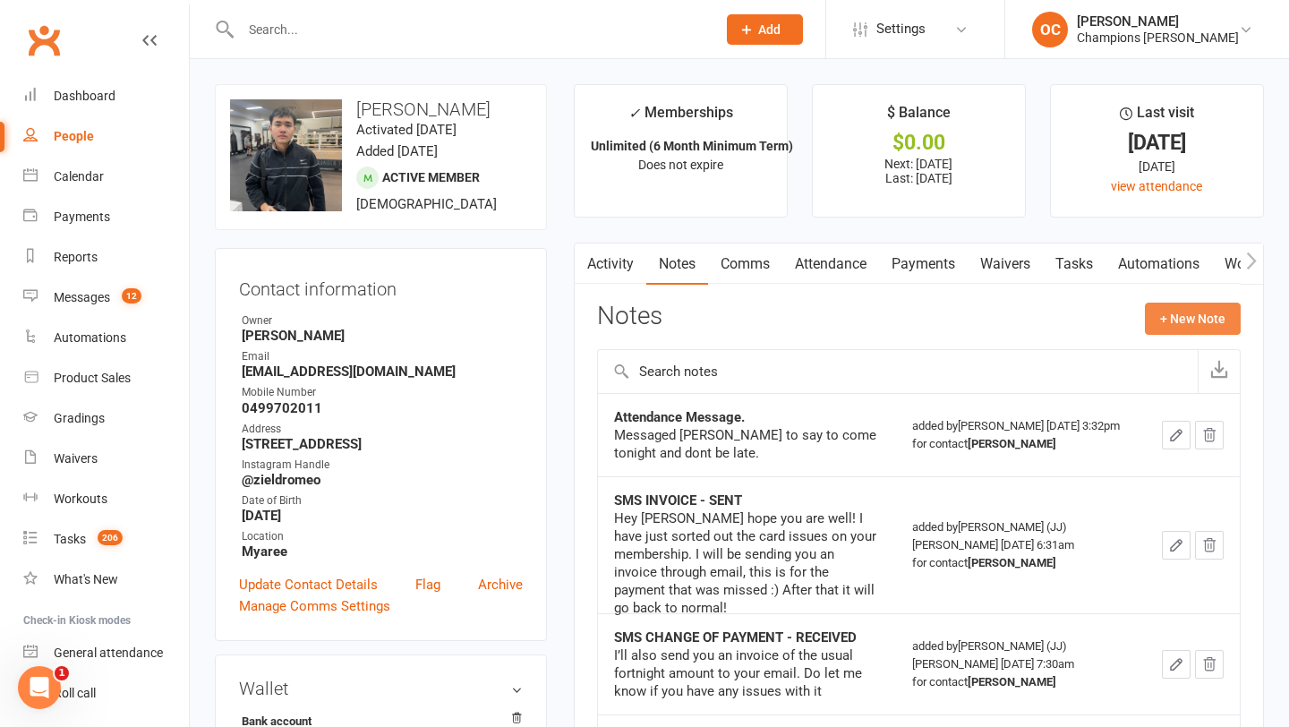
click at [1198, 316] on button "+ New Note" at bounding box center [1192, 318] width 96 height 32
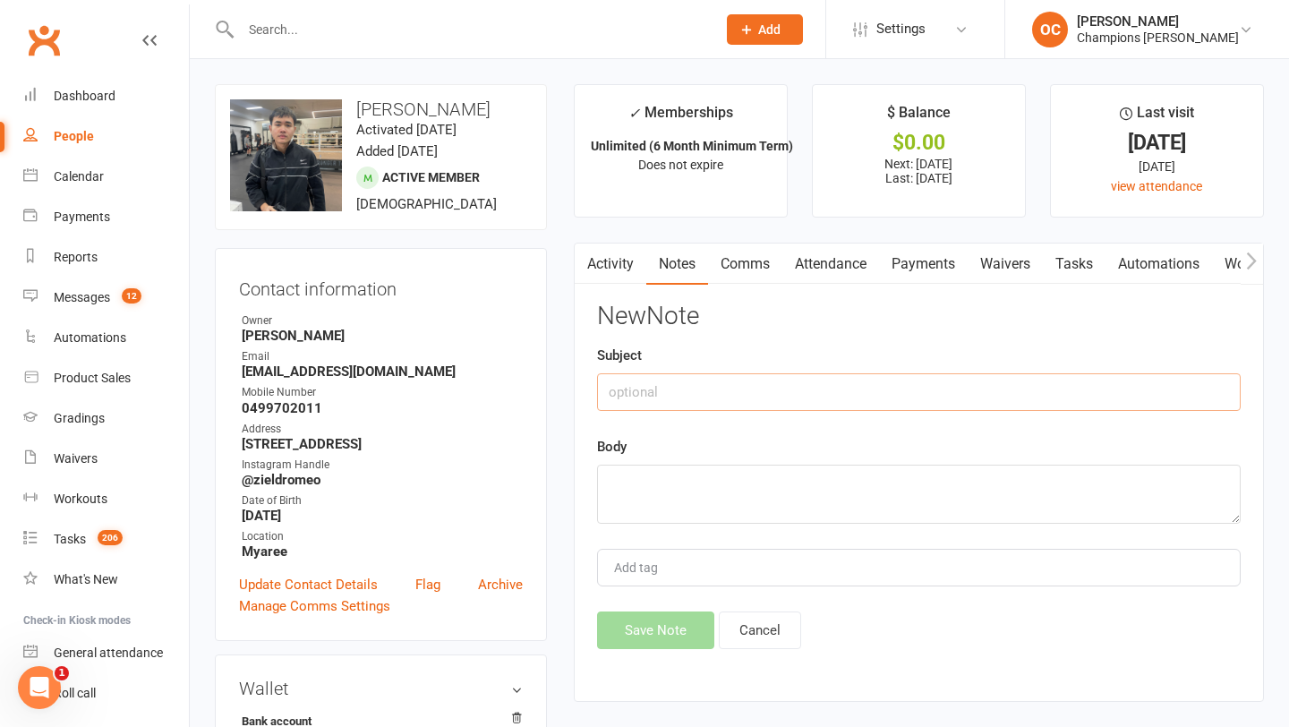
click at [845, 383] on input "text" at bounding box center [918, 392] width 643 height 38
type input "Out for few weeks due to Tattoo"
click at [811, 505] on textarea at bounding box center [918, 493] width 643 height 59
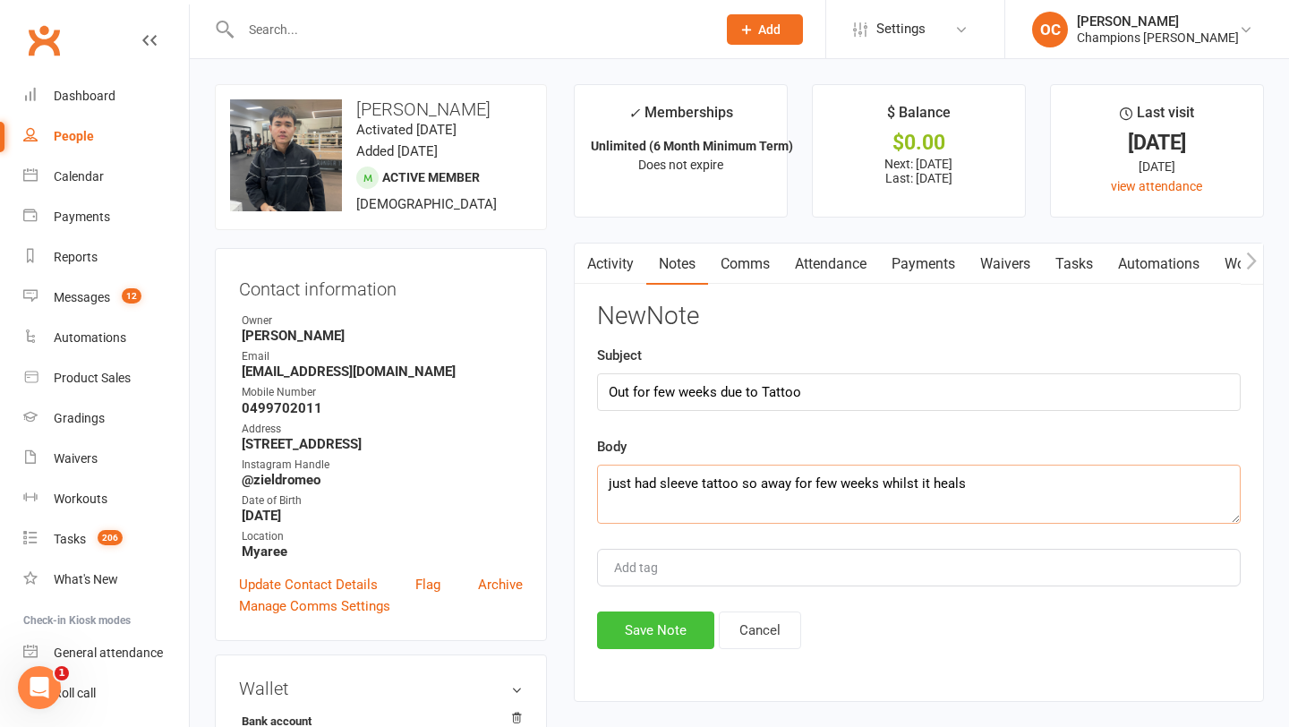
type textarea "just had sleeve tattoo so away for few weeks whilst it heals"
click at [638, 618] on button "Save Note" at bounding box center [655, 630] width 117 height 38
